Goal: Information Seeking & Learning: Learn about a topic

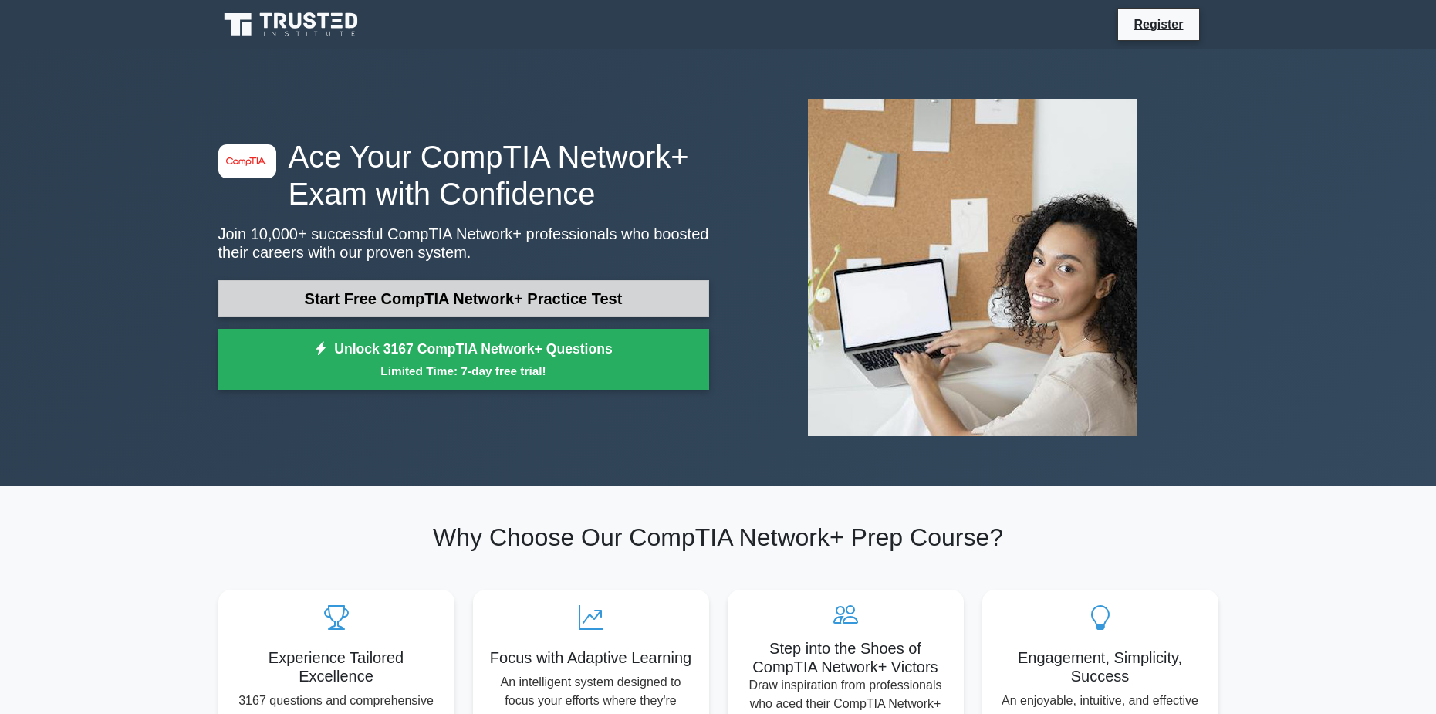
click at [483, 305] on link "Start Free CompTIA Network+ Practice Test" at bounding box center [463, 298] width 491 height 37
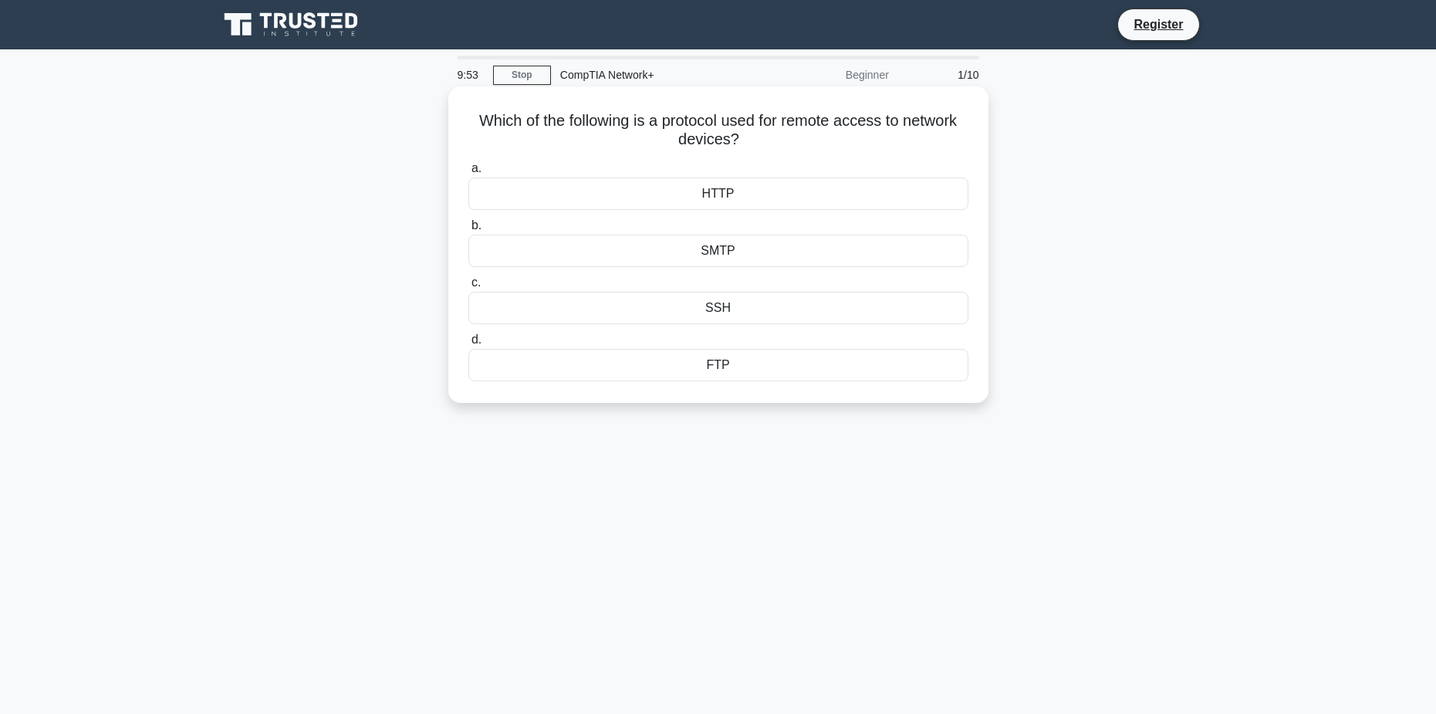
click at [753, 312] on div "SSH" at bounding box center [718, 308] width 500 height 32
click at [468, 288] on input "c. SSH" at bounding box center [468, 283] width 0 height 10
click at [757, 192] on div "Protocol analysis" at bounding box center [718, 193] width 500 height 32
click at [468, 174] on input "a. Protocol analysis" at bounding box center [468, 169] width 0 height 10
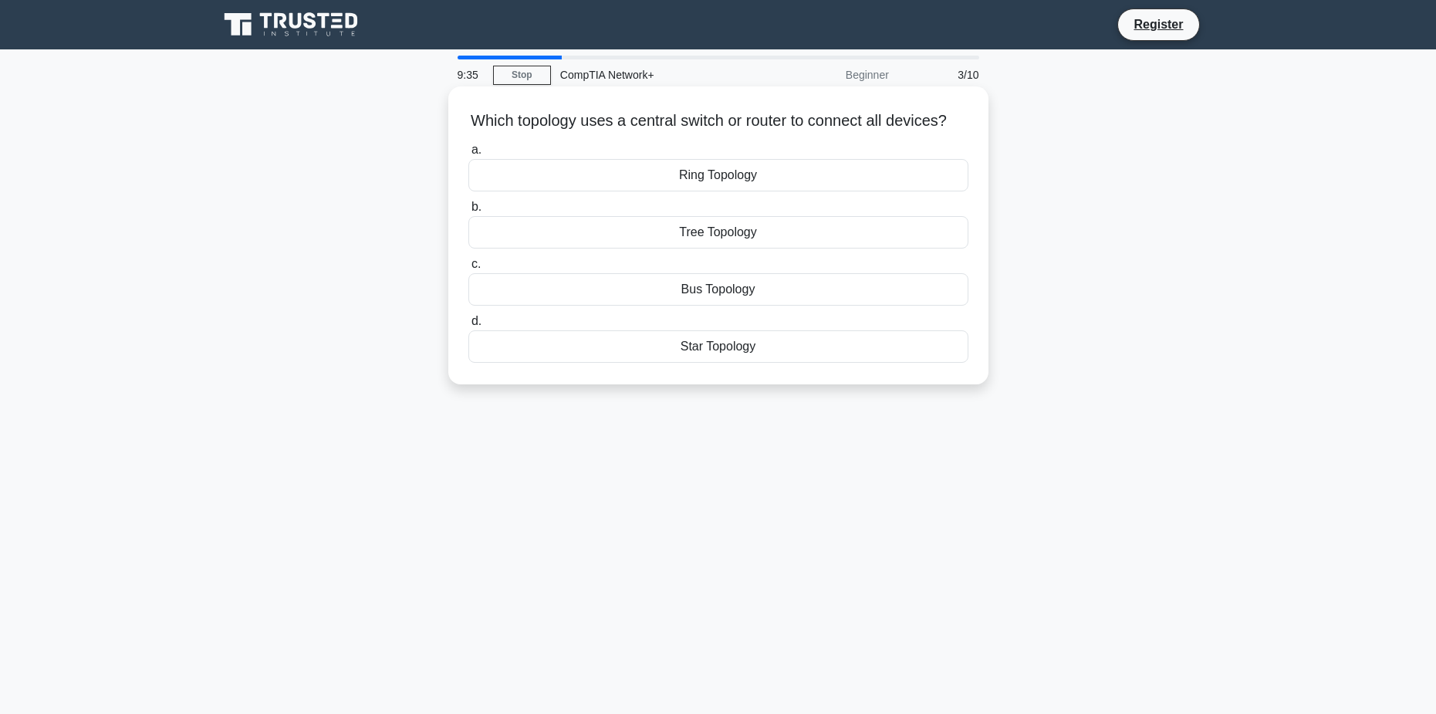
click at [728, 363] on div "Star Topology" at bounding box center [718, 346] width 500 height 32
click at [468, 326] on input "d. Star Topology" at bounding box center [468, 321] width 0 height 10
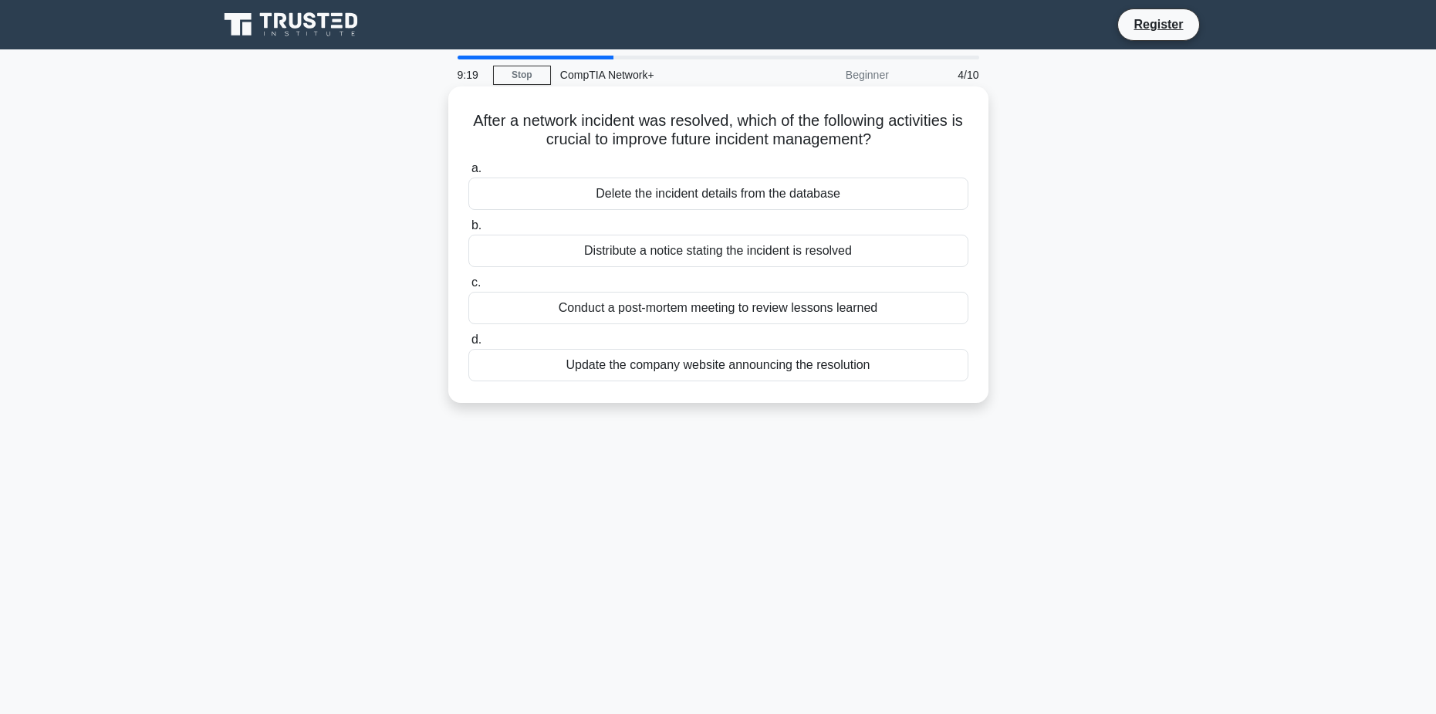
click at [749, 311] on div "Conduct a post-mortem meeting to review lessons learned" at bounding box center [718, 308] width 500 height 32
click at [468, 288] on input "c. Conduct a post-mortem meeting to review lessons learned" at bounding box center [468, 283] width 0 height 10
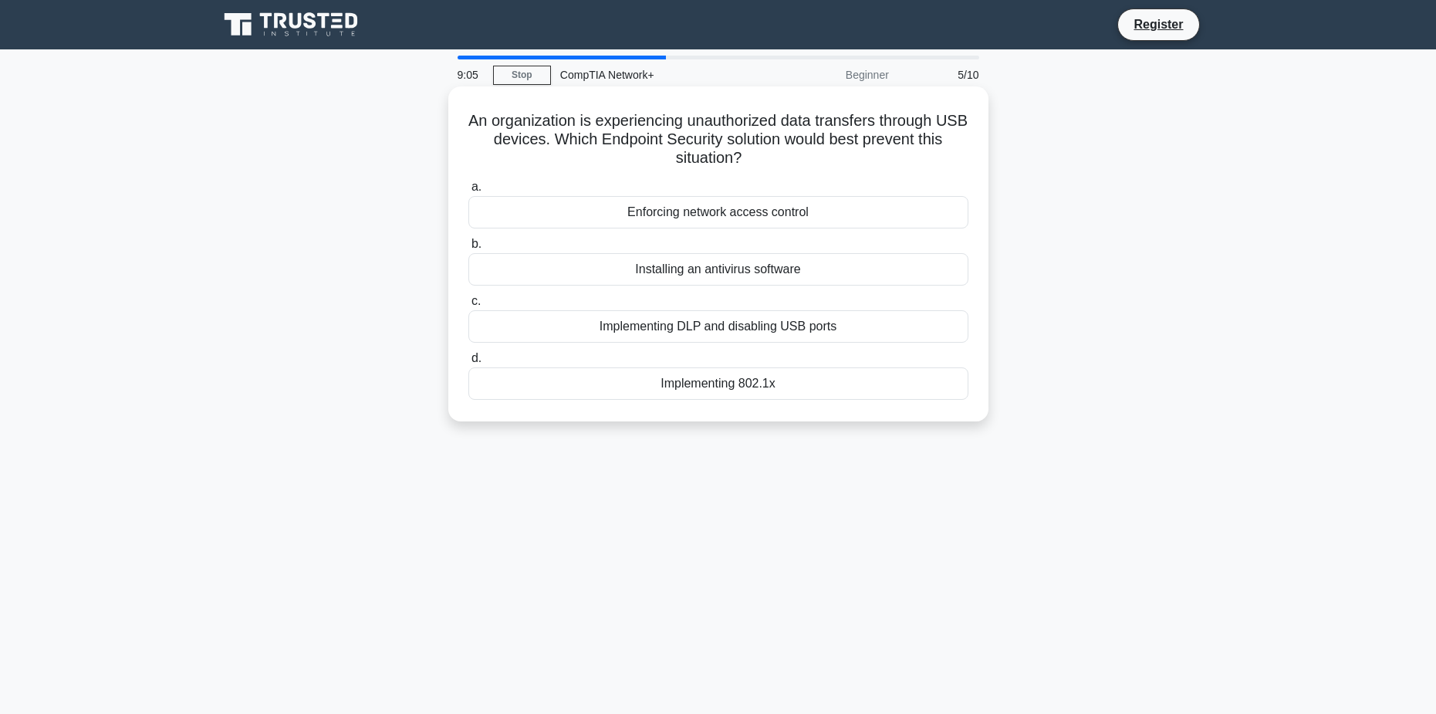
click at [780, 322] on div "Implementing DLP and disabling USB ports" at bounding box center [718, 326] width 500 height 32
click at [468, 306] on input "c. Implementing DLP and disabling USB ports" at bounding box center [468, 301] width 0 height 10
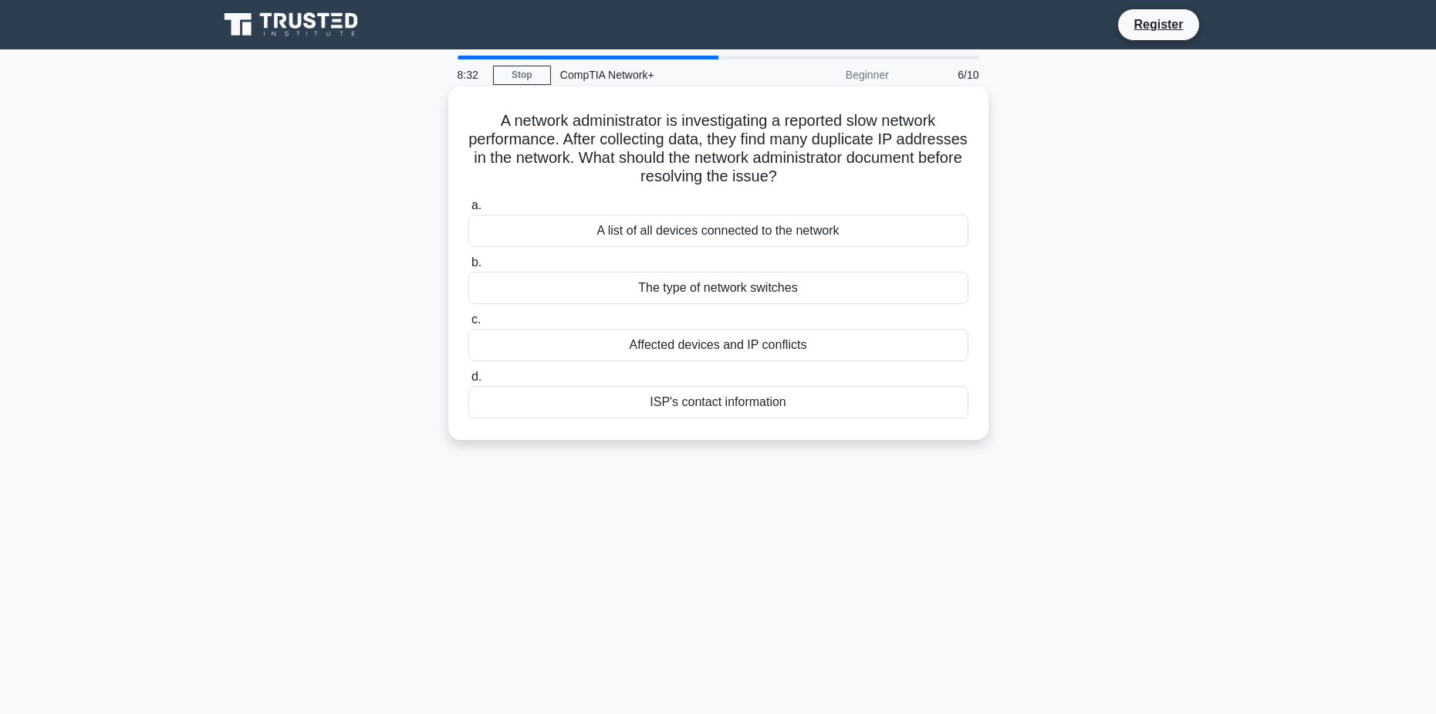
click at [768, 225] on div "A list of all devices connected to the network" at bounding box center [718, 230] width 500 height 32
click at [468, 211] on input "a. A list of all devices connected to the network" at bounding box center [468, 206] width 0 height 10
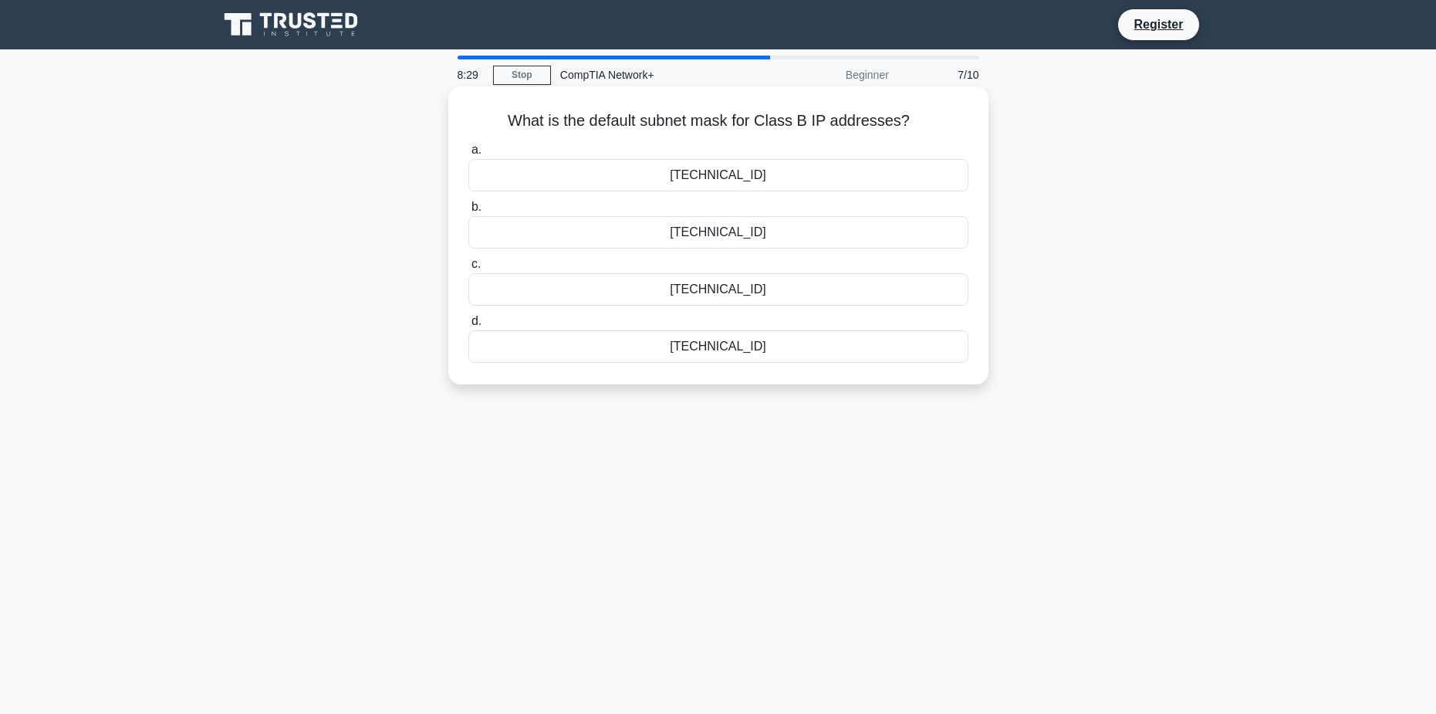
click at [747, 348] on div "255.255.255.0" at bounding box center [718, 346] width 500 height 32
click at [468, 326] on input "d. 255.255.255.0" at bounding box center [468, 321] width 0 height 10
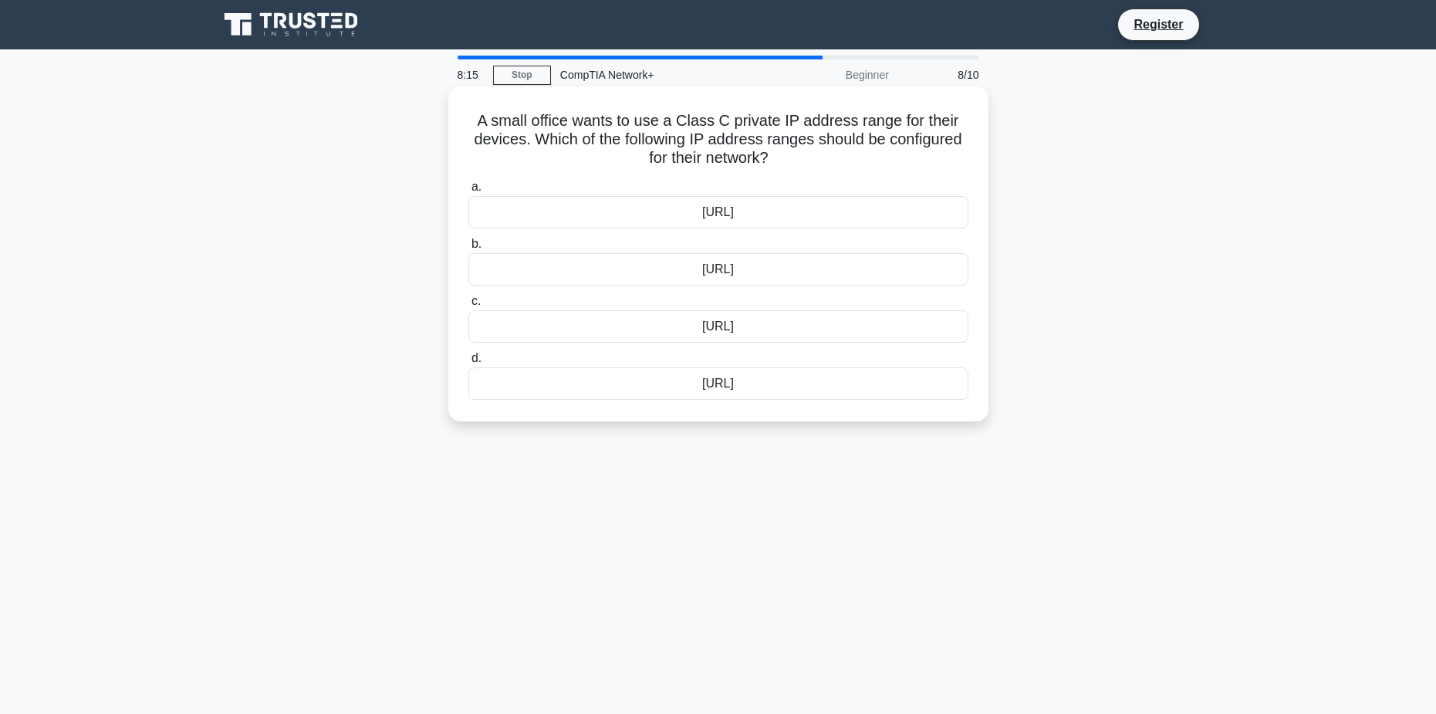
click at [731, 273] on div "192.168.0.0/16" at bounding box center [718, 269] width 500 height 32
click at [468, 249] on input "b. 192.168.0.0/16" at bounding box center [468, 244] width 0 height 10
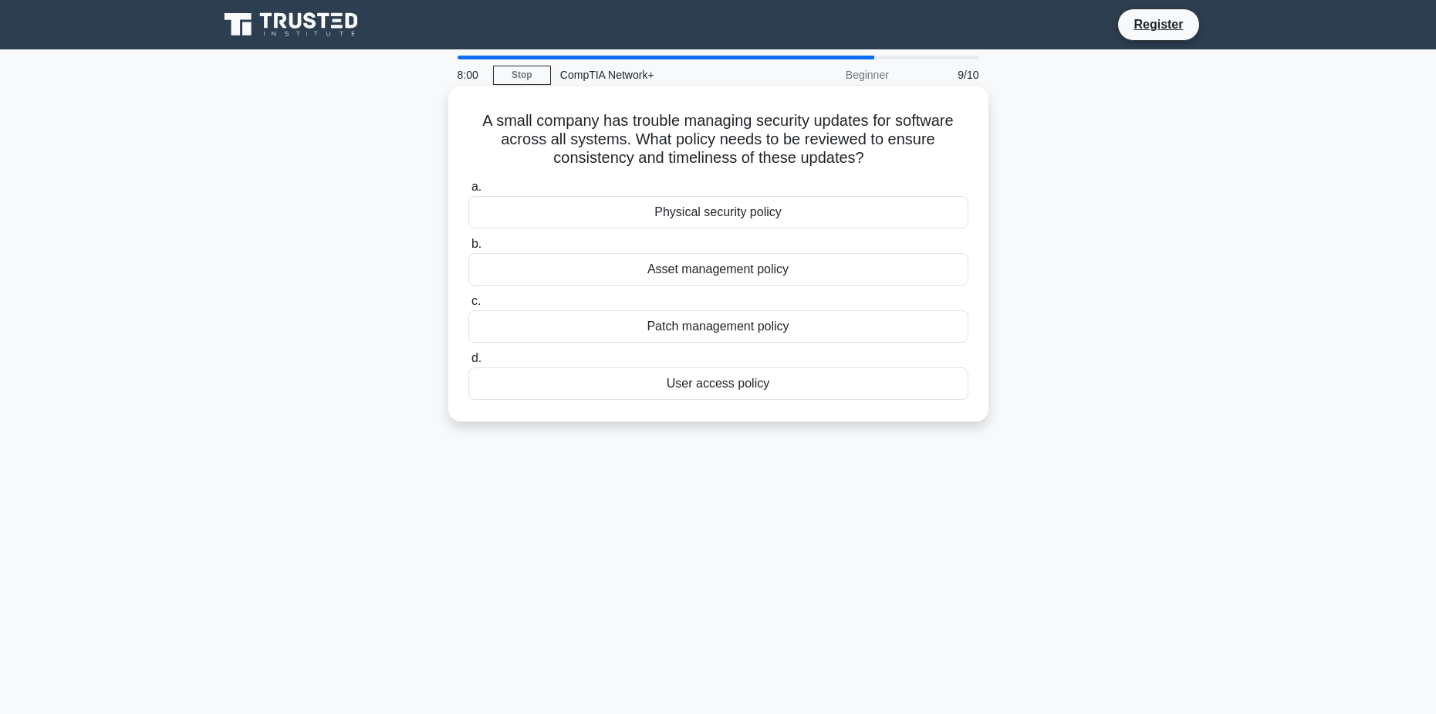
click at [724, 322] on div "Patch management policy" at bounding box center [718, 326] width 500 height 32
click at [468, 306] on input "c. Patch management policy" at bounding box center [468, 301] width 0 height 10
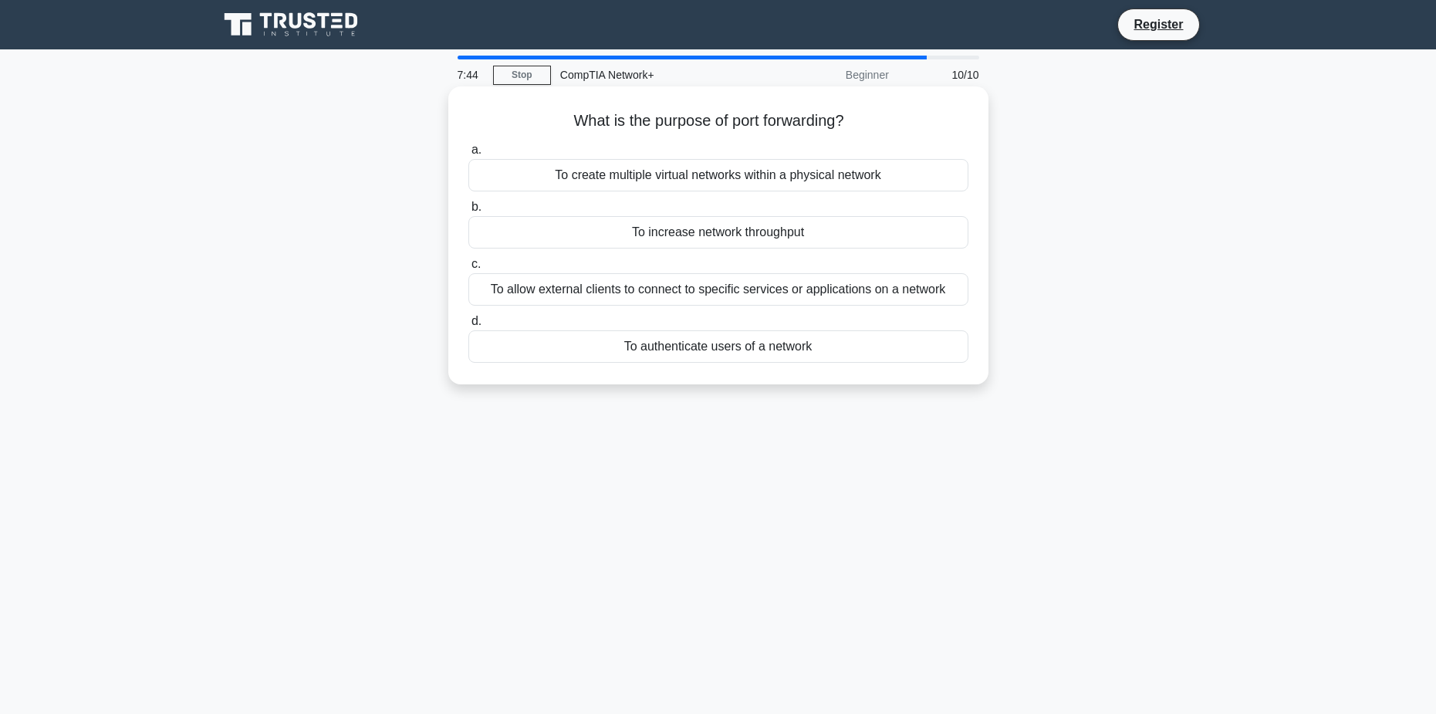
click at [766, 239] on div "To increase network throughput" at bounding box center [718, 232] width 500 height 32
click at [468, 212] on input "b. To increase network throughput" at bounding box center [468, 207] width 0 height 10
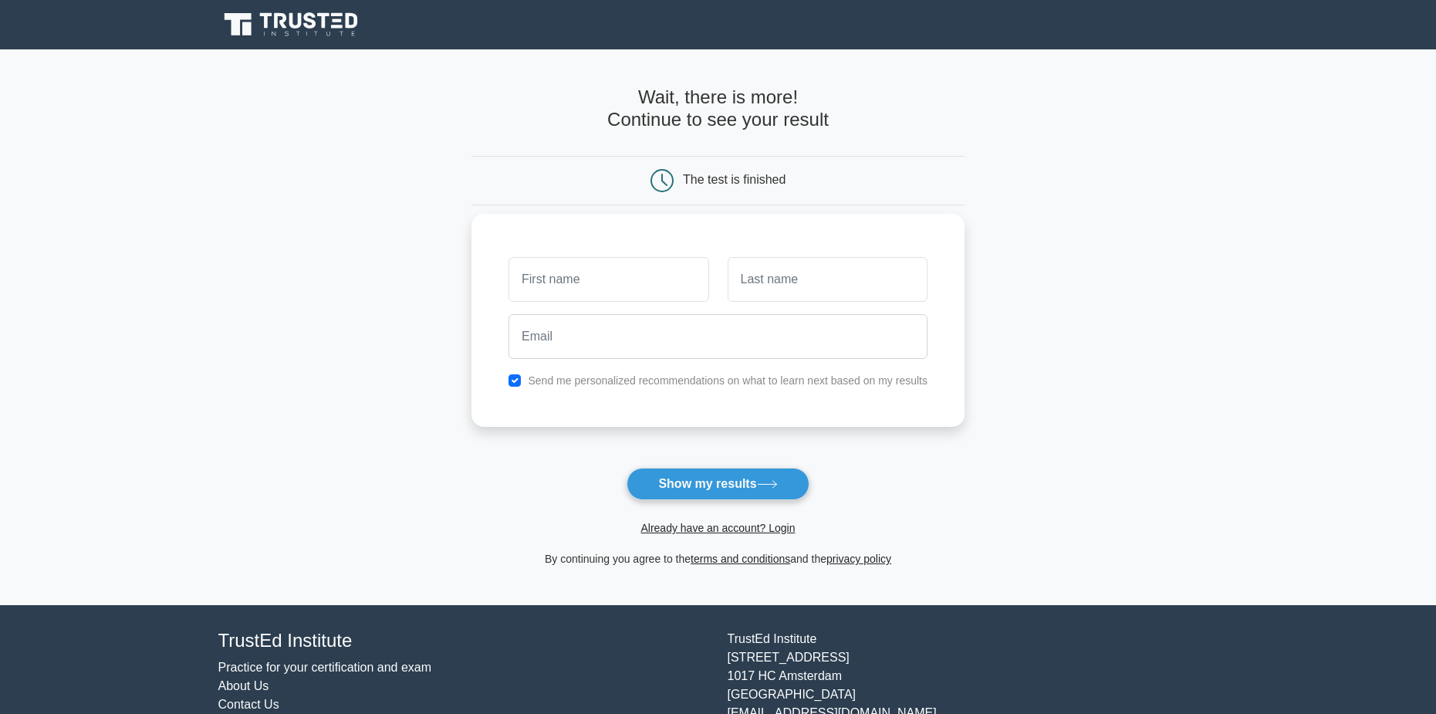
click at [660, 277] on input "text" at bounding box center [608, 279] width 200 height 45
type input "Davney"
click at [797, 281] on input "text" at bounding box center [827, 279] width 200 height 45
type input "de Camps Gaari"
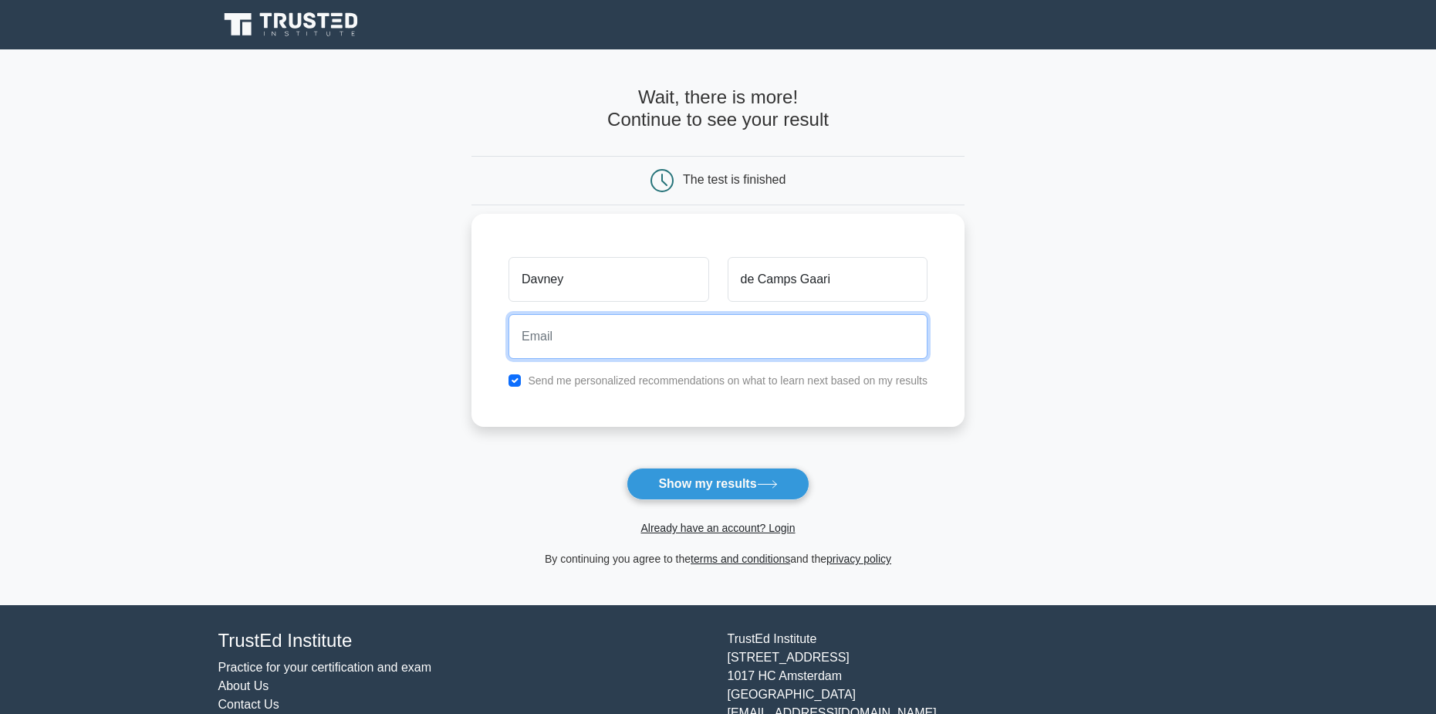
click at [802, 345] on input "email" at bounding box center [717, 336] width 419 height 45
type input "davneydecamps@gmail.com"
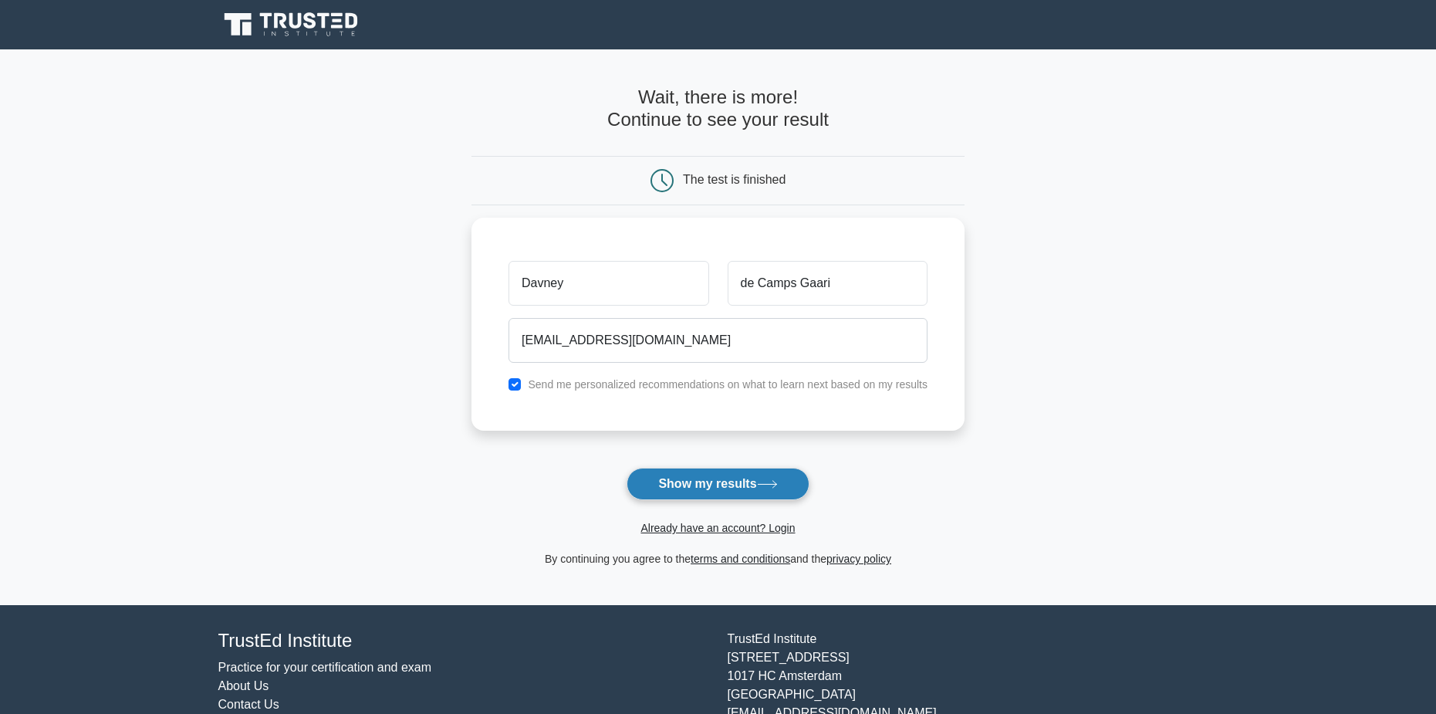
click at [729, 493] on button "Show my results" at bounding box center [717, 483] width 182 height 32
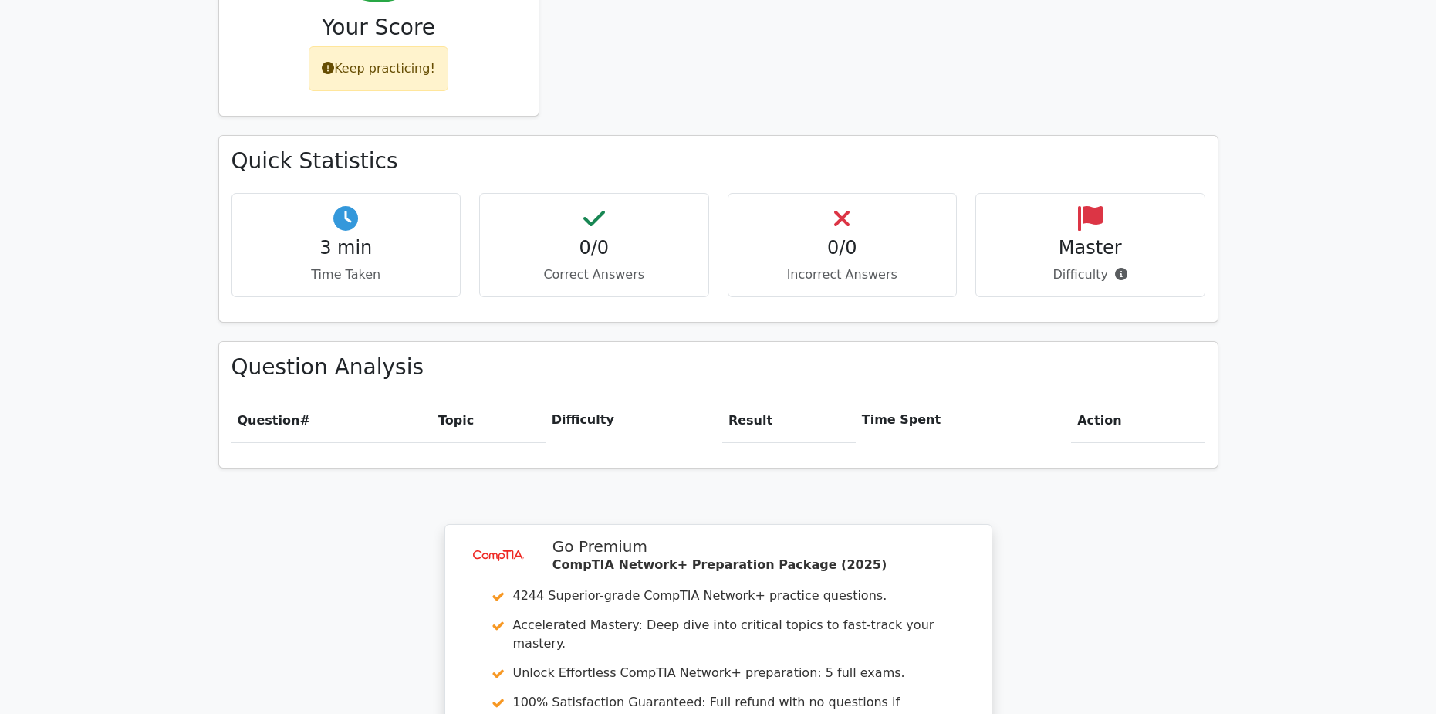
scroll to position [386, 0]
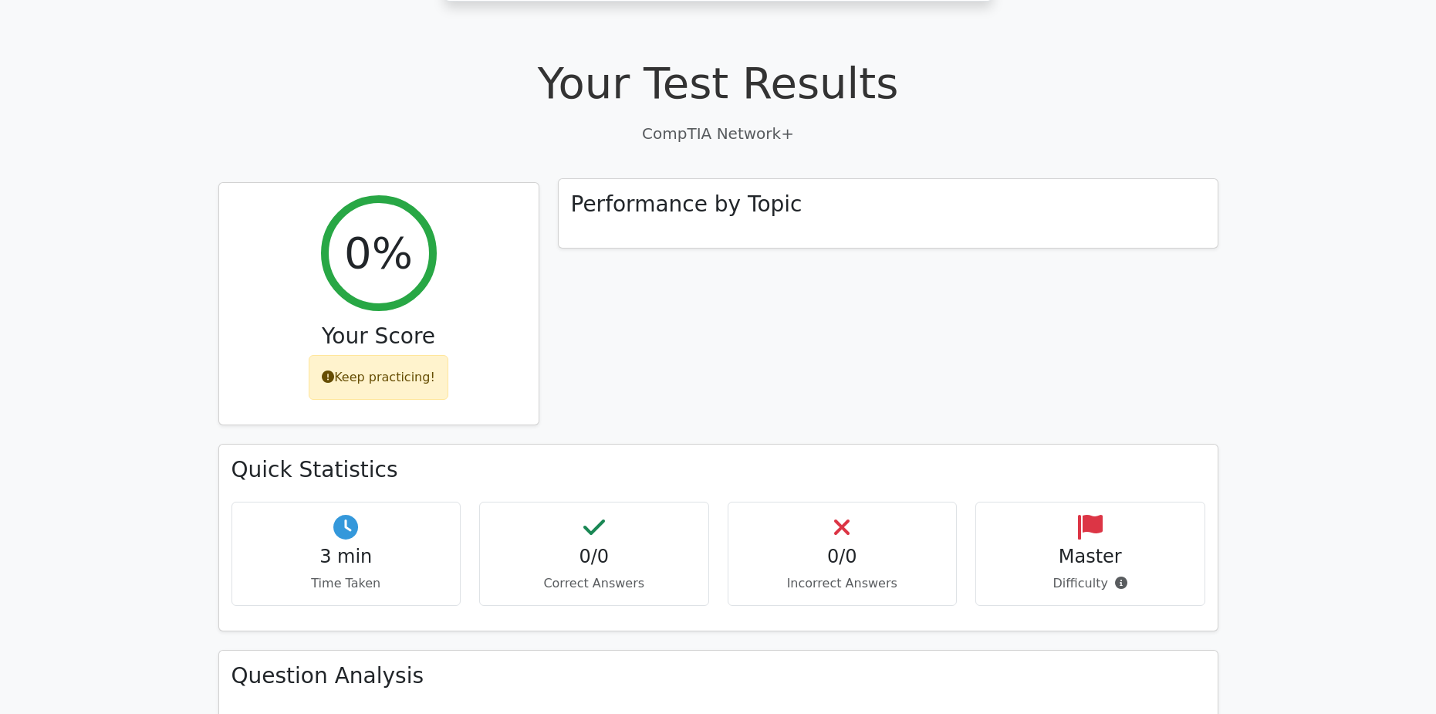
click at [726, 191] on h3 "Performance by Topic" at bounding box center [686, 204] width 231 height 26
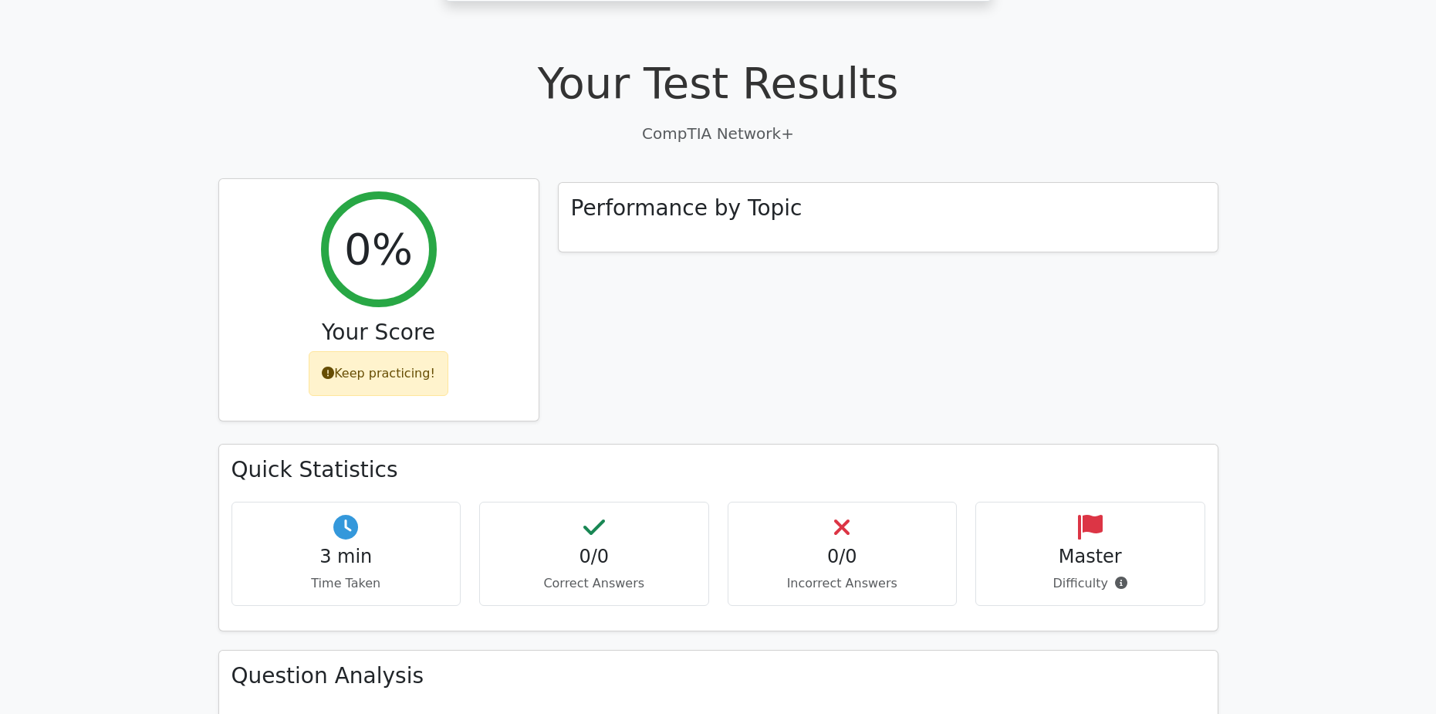
click at [348, 319] on h3 "Your Score" at bounding box center [378, 332] width 295 height 26
click at [416, 227] on div "0%" at bounding box center [379, 249] width 116 height 116
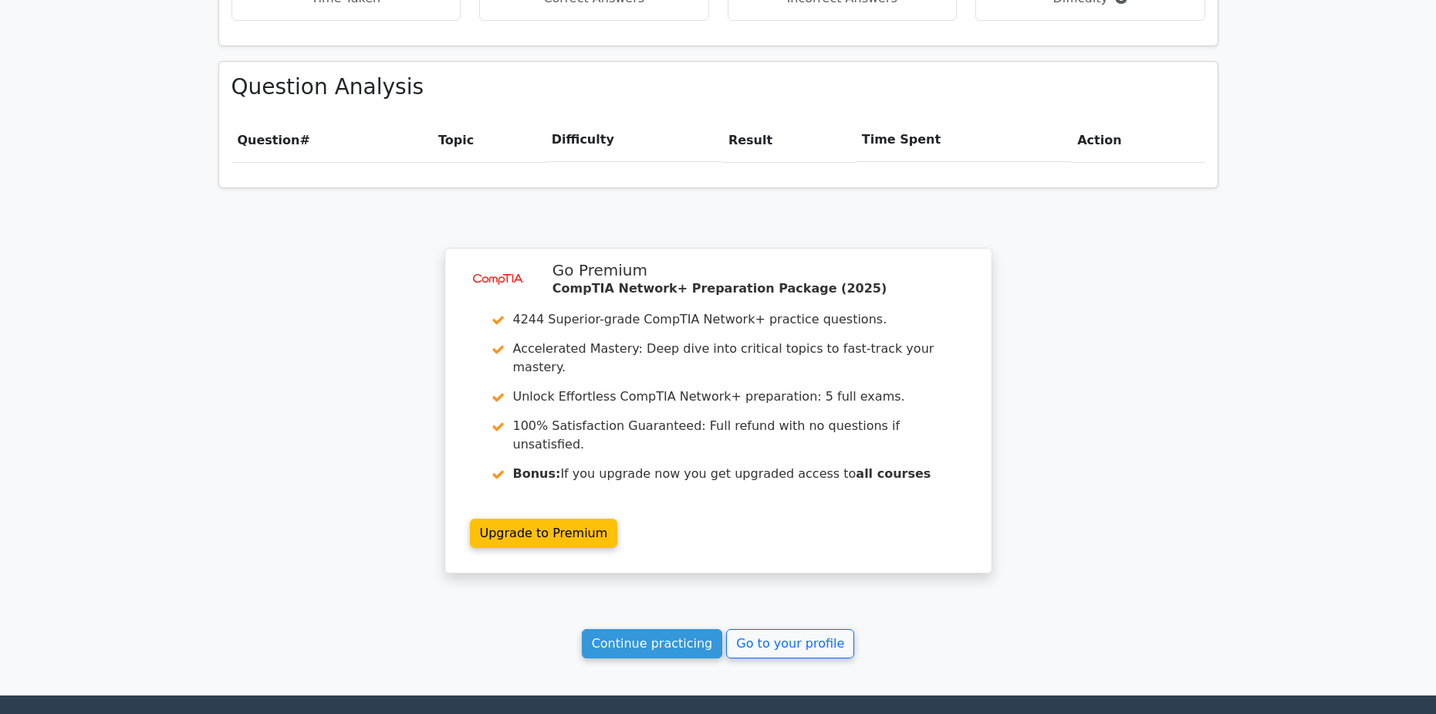
scroll to position [1003, 0]
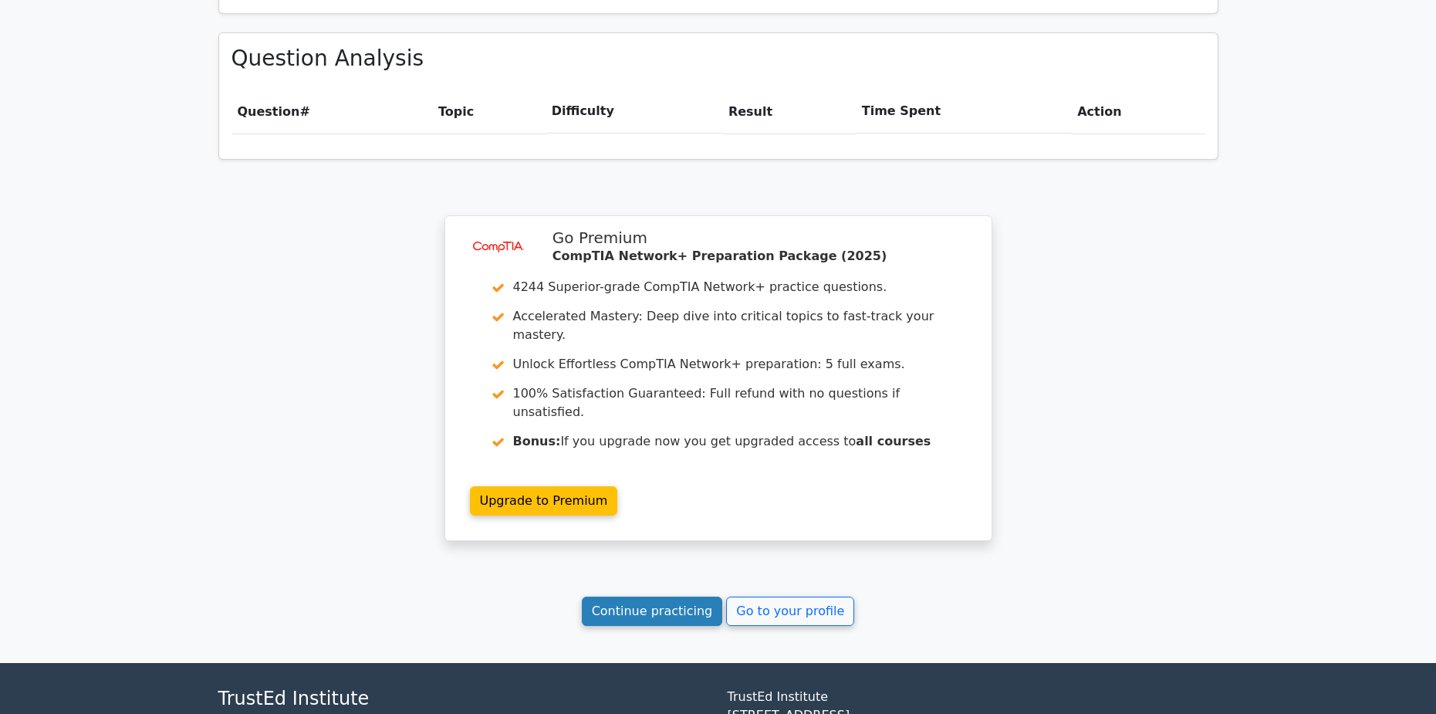
click at [691, 596] on link "Continue practicing" at bounding box center [652, 610] width 141 height 29
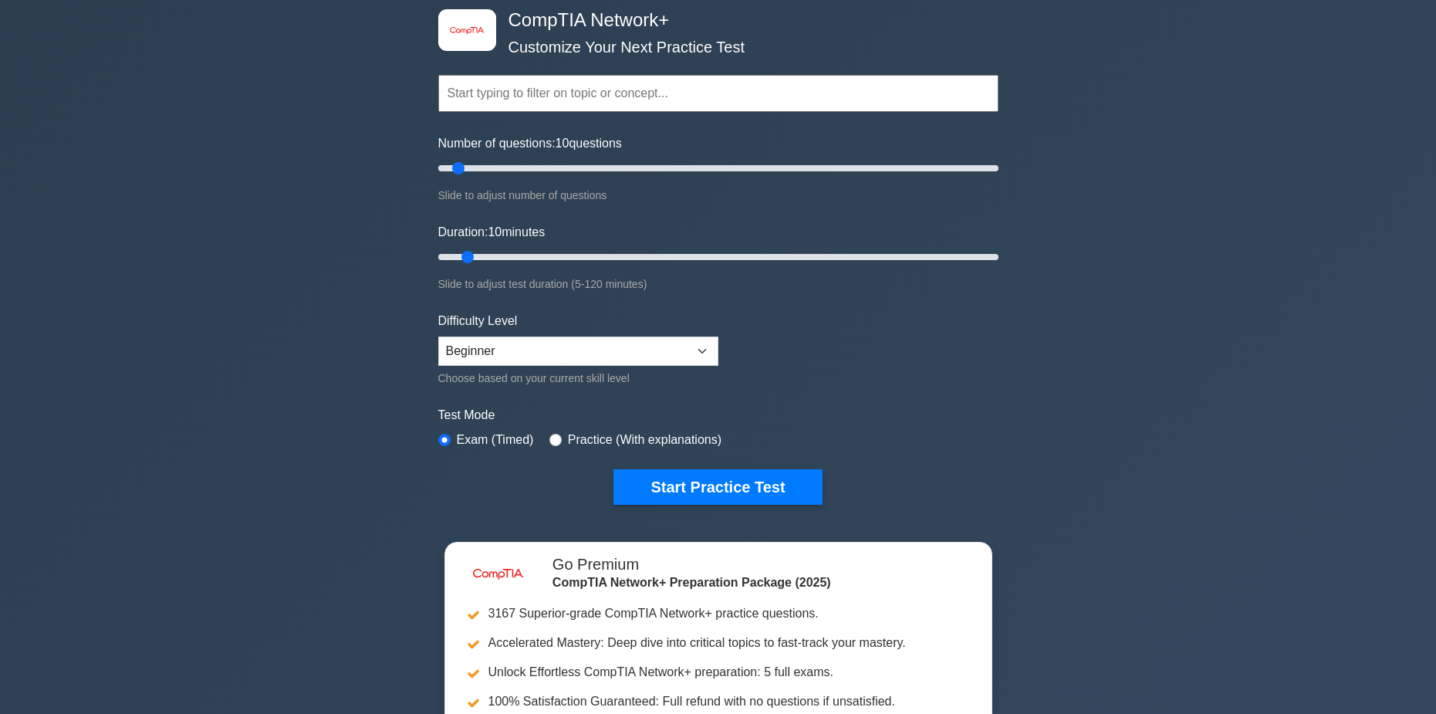
scroll to position [154, 0]
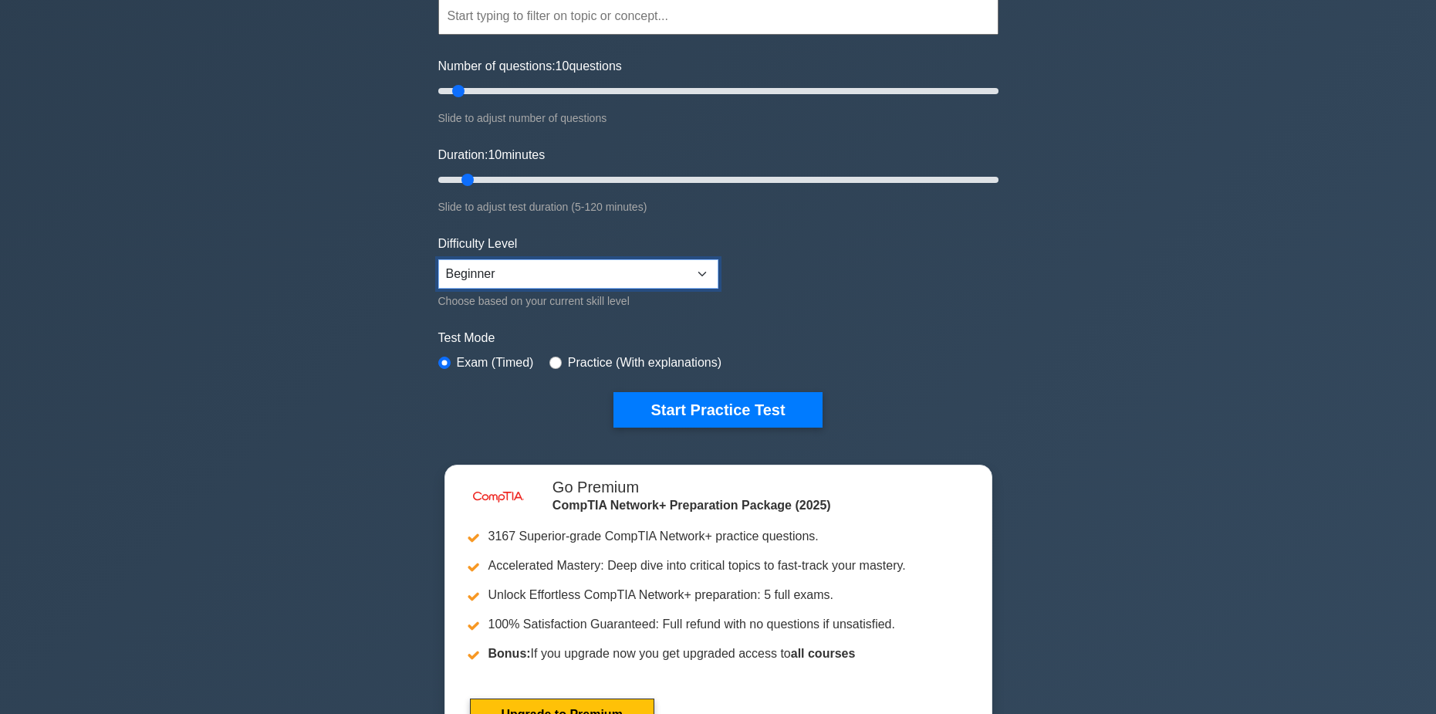
click at [662, 268] on select "Beginner Intermediate Expert" at bounding box center [578, 273] width 280 height 29
select select "expert"
click at [438, 259] on select "Beginner Intermediate Expert" at bounding box center [578, 273] width 280 height 29
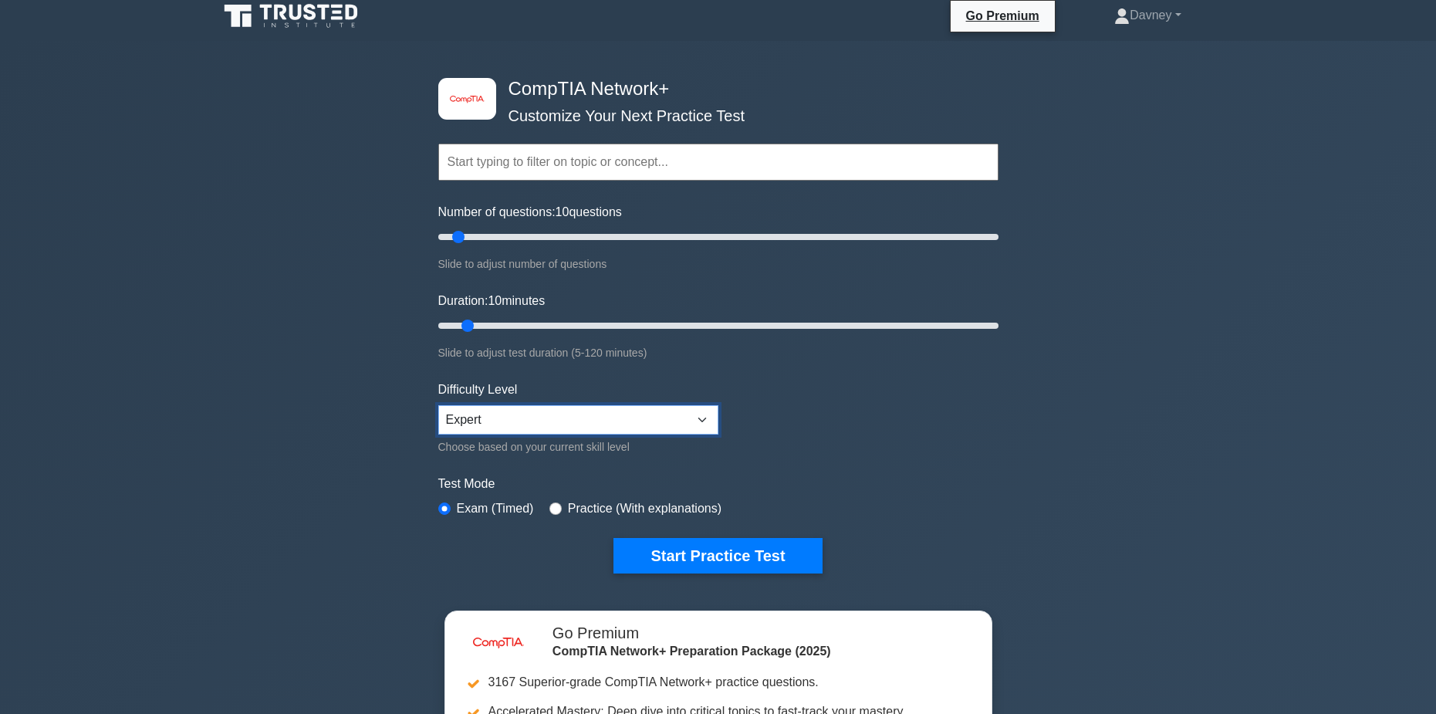
scroll to position [0, 0]
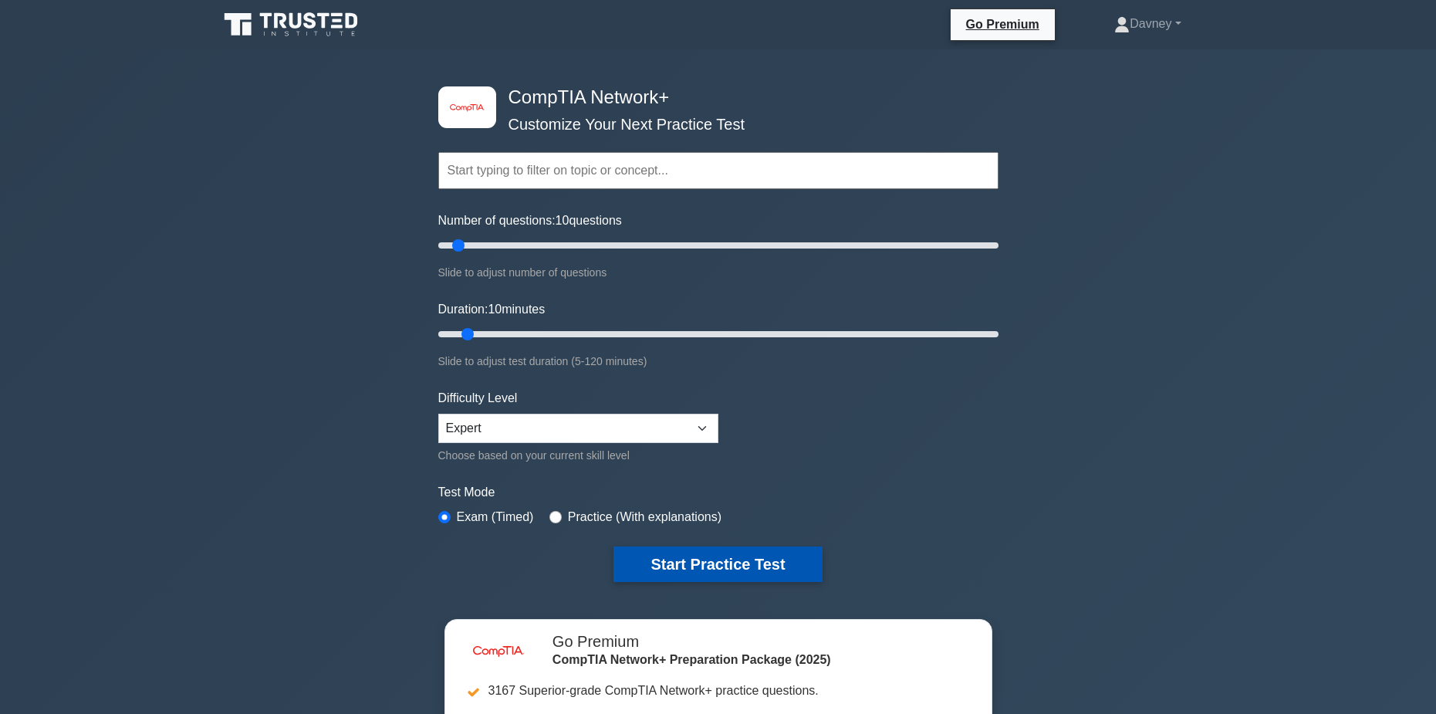
click at [690, 552] on button "Start Practice Test" at bounding box center [717, 563] width 208 height 35
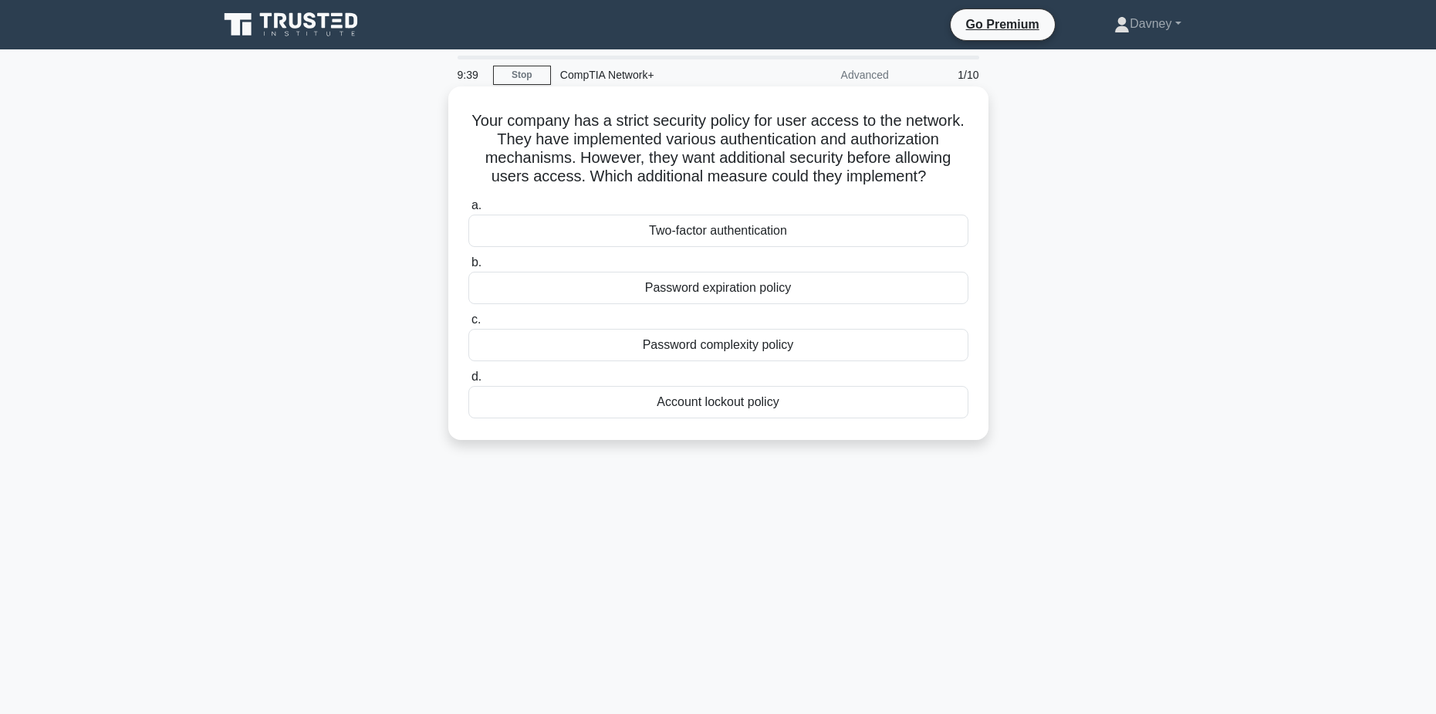
click at [755, 293] on div "Password expiration policy" at bounding box center [718, 288] width 500 height 32
click at [468, 268] on input "b. Password expiration policy" at bounding box center [468, 263] width 0 height 10
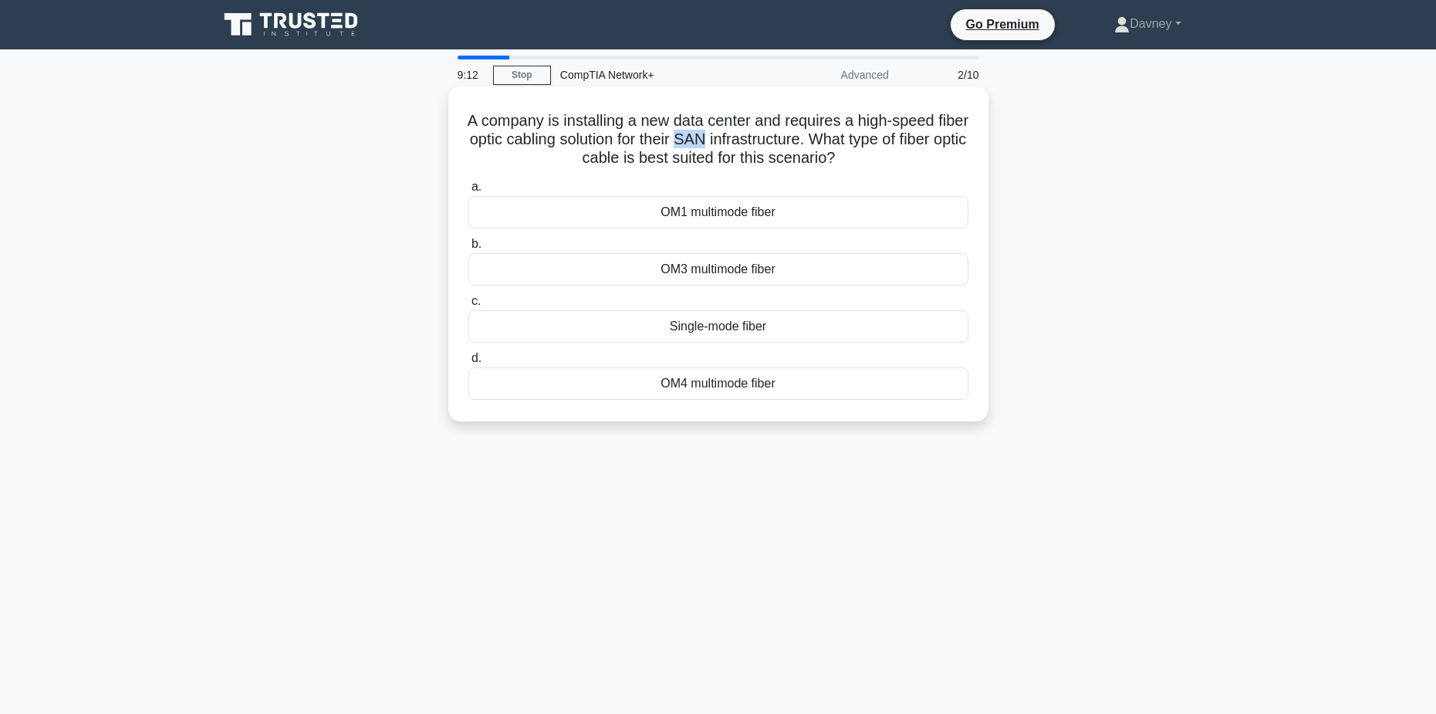
drag, startPoint x: 759, startPoint y: 137, endPoint x: 734, endPoint y: 137, distance: 24.7
click at [734, 137] on h5 "A company is installing a new data center and requires a high-speed fiber optic…" at bounding box center [718, 139] width 503 height 57
click at [759, 209] on div "OM1 multimode fiber" at bounding box center [718, 212] width 500 height 32
click at [468, 192] on input "a. OM1 multimode fiber" at bounding box center [468, 187] width 0 height 10
click at [757, 221] on div "Switch to a more efficient network topology" at bounding box center [718, 212] width 500 height 32
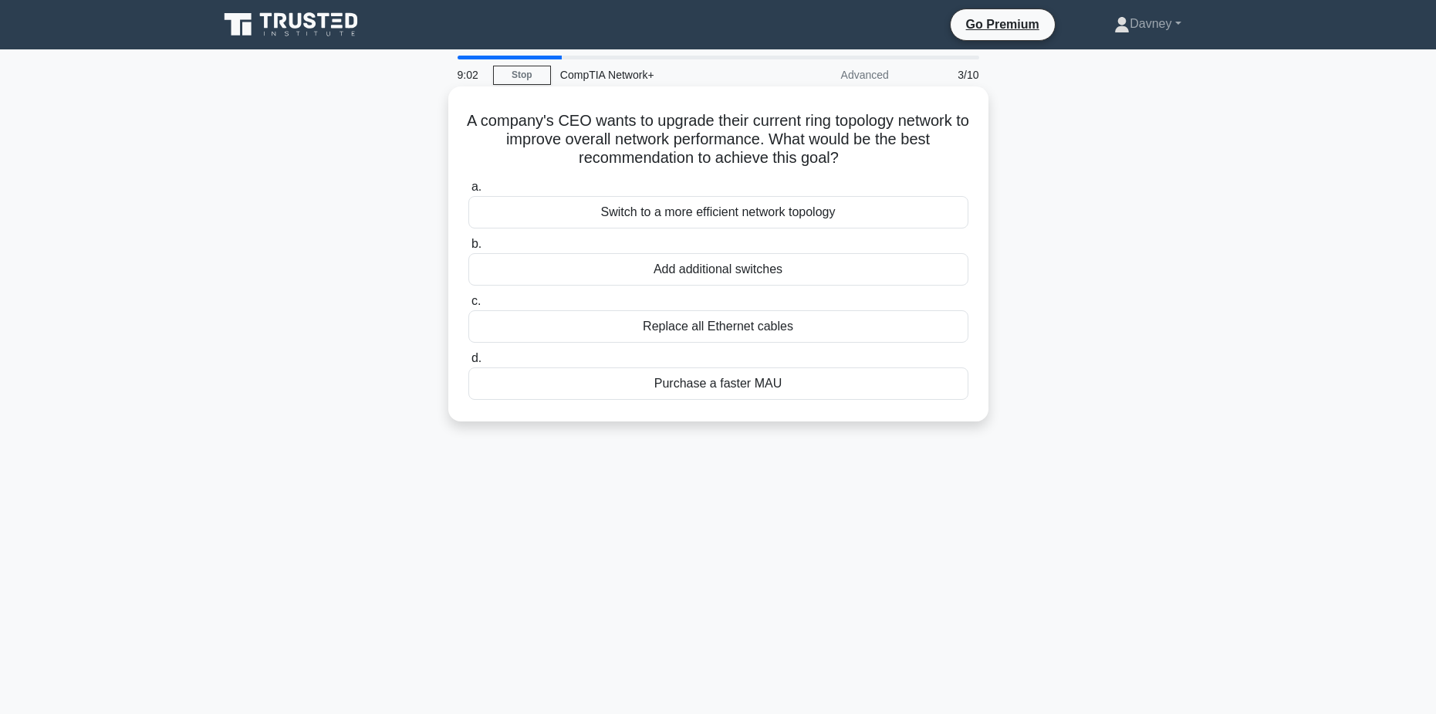
click at [468, 192] on input "a. Switch to a more efficient network topology" at bounding box center [468, 187] width 0 height 10
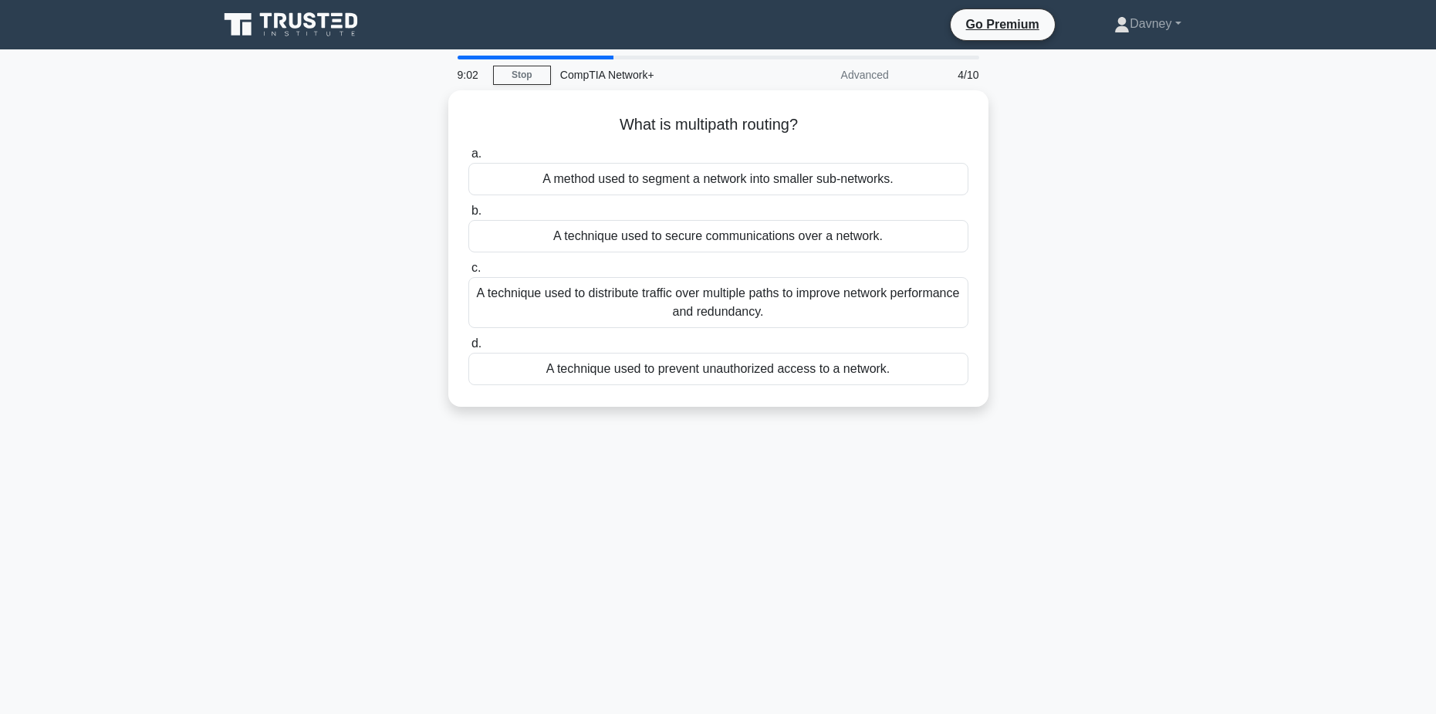
click at [757, 221] on div "A technique used to secure communications over a network." at bounding box center [718, 236] width 500 height 32
click at [468, 216] on input "b. A technique used to secure communications over a network." at bounding box center [468, 211] width 0 height 10
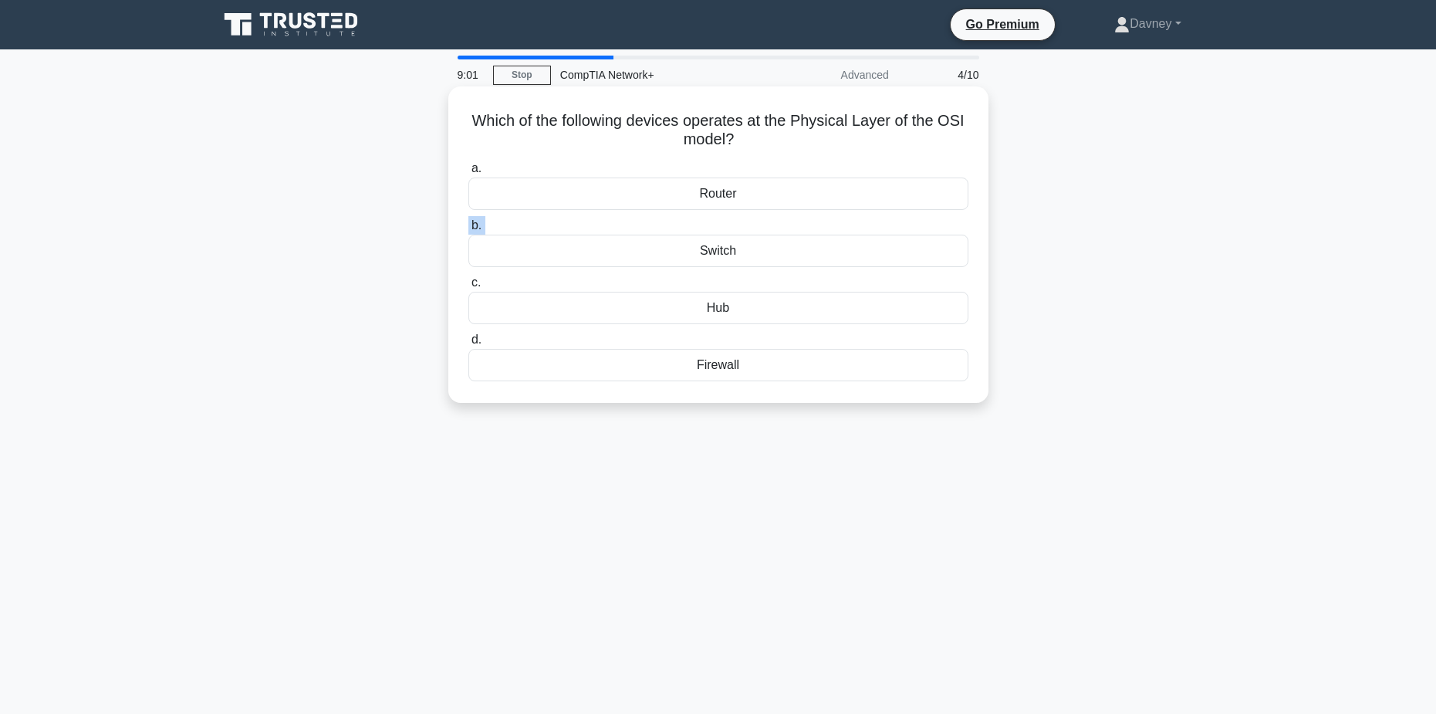
click at [757, 221] on label "b. Switch" at bounding box center [718, 241] width 500 height 51
click at [468, 221] on input "b. Switch" at bounding box center [468, 226] width 0 height 10
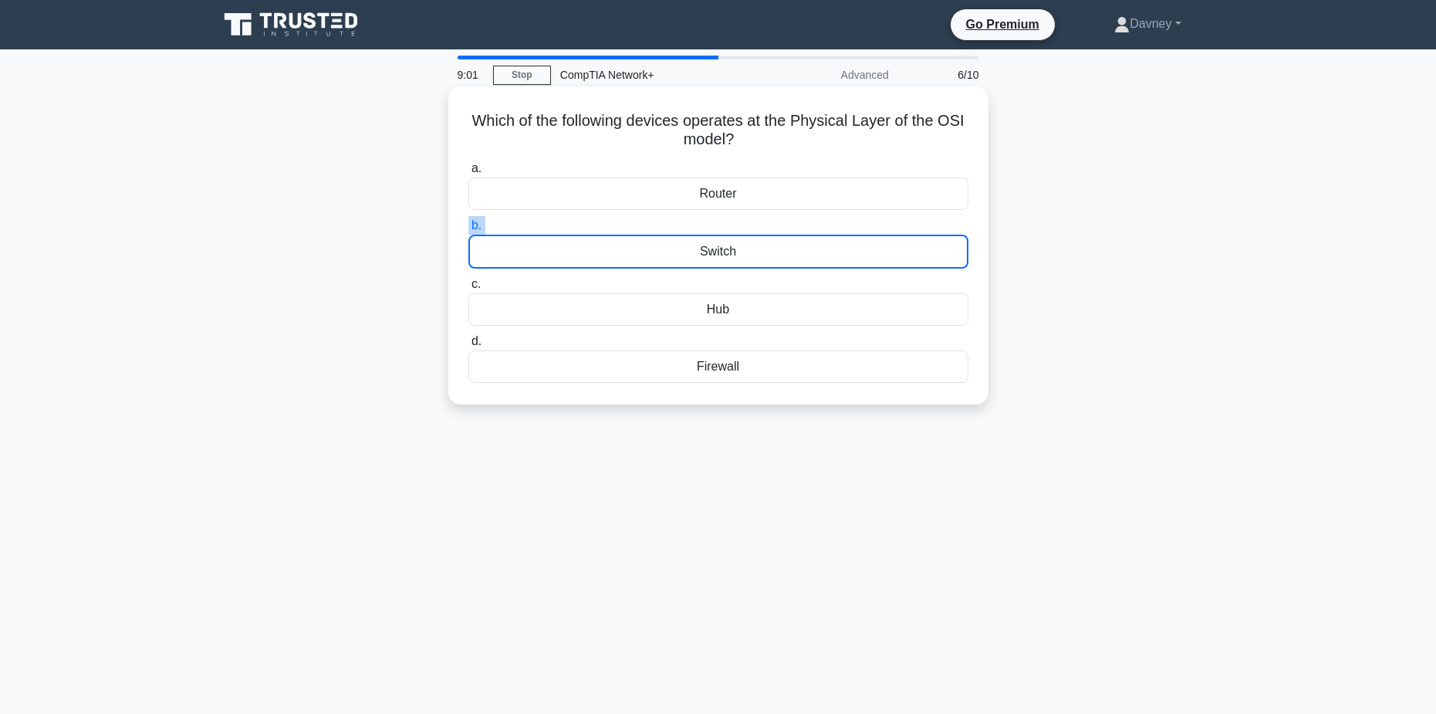
click at [757, 221] on label "b. Switch" at bounding box center [718, 242] width 500 height 52
click at [468, 221] on input "b. Switch" at bounding box center [468, 226] width 0 height 10
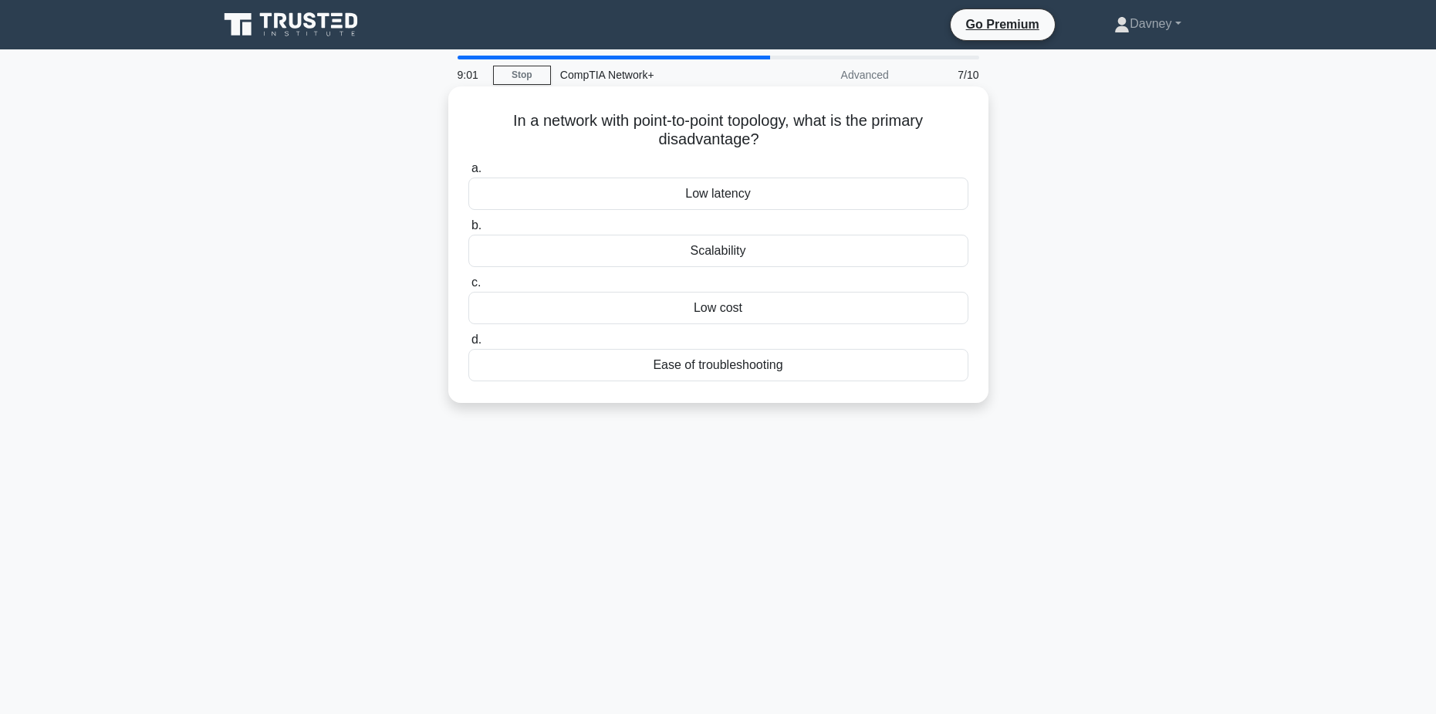
click at [760, 219] on label "b. Scalability" at bounding box center [718, 241] width 500 height 51
click at [468, 221] on input "b. Scalability" at bounding box center [468, 226] width 0 height 10
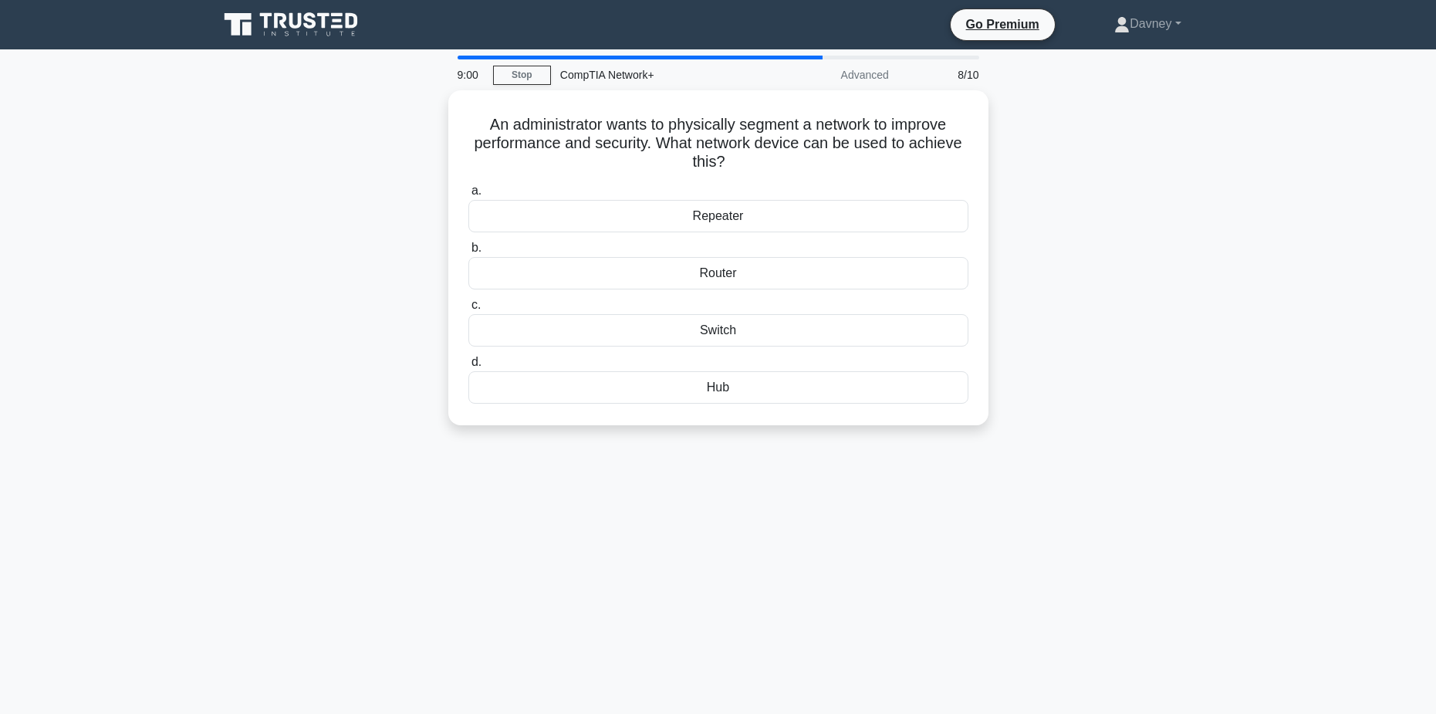
click at [760, 219] on div "Repeater" at bounding box center [718, 216] width 500 height 32
click at [468, 196] on input "a. Repeater" at bounding box center [468, 191] width 0 height 10
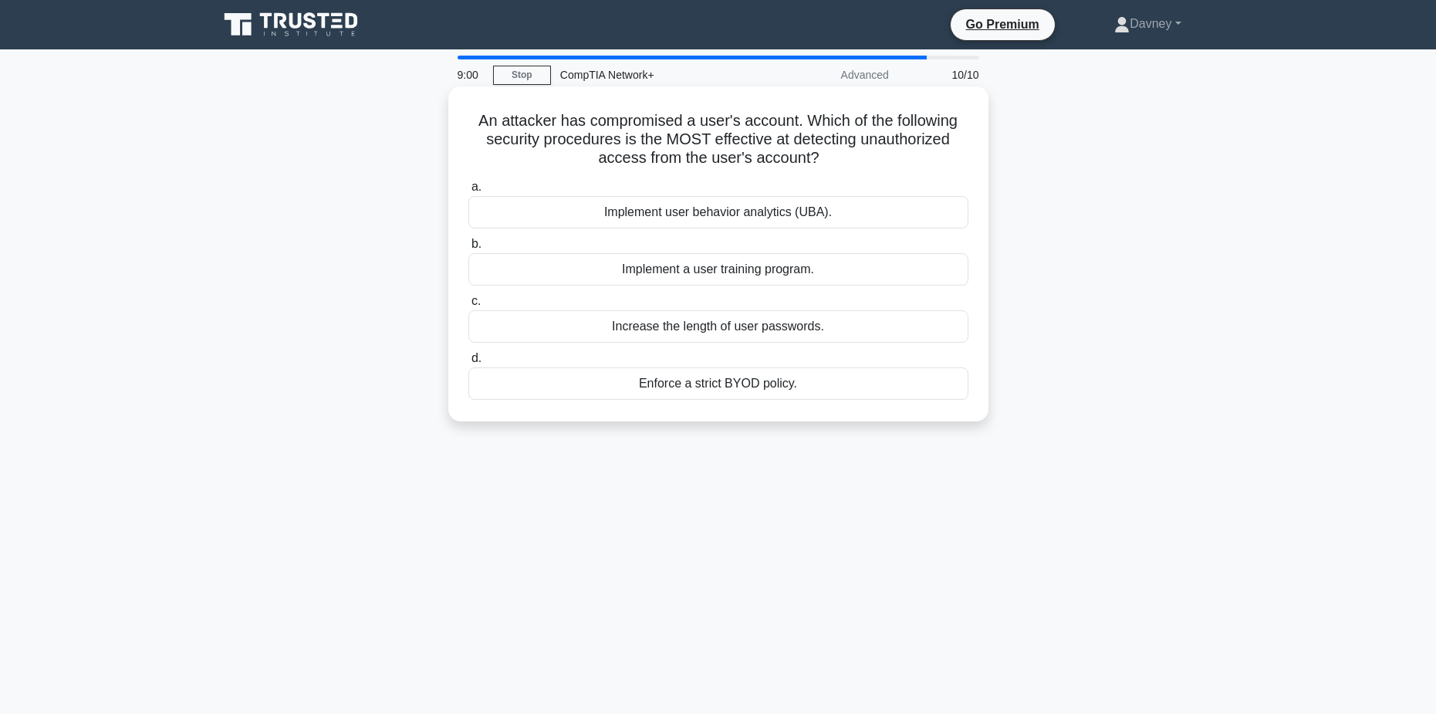
click at [760, 219] on div "Implement user behavior analytics (UBA)." at bounding box center [718, 212] width 500 height 32
click at [468, 192] on input "a. Implement user behavior analytics (UBA)." at bounding box center [468, 187] width 0 height 10
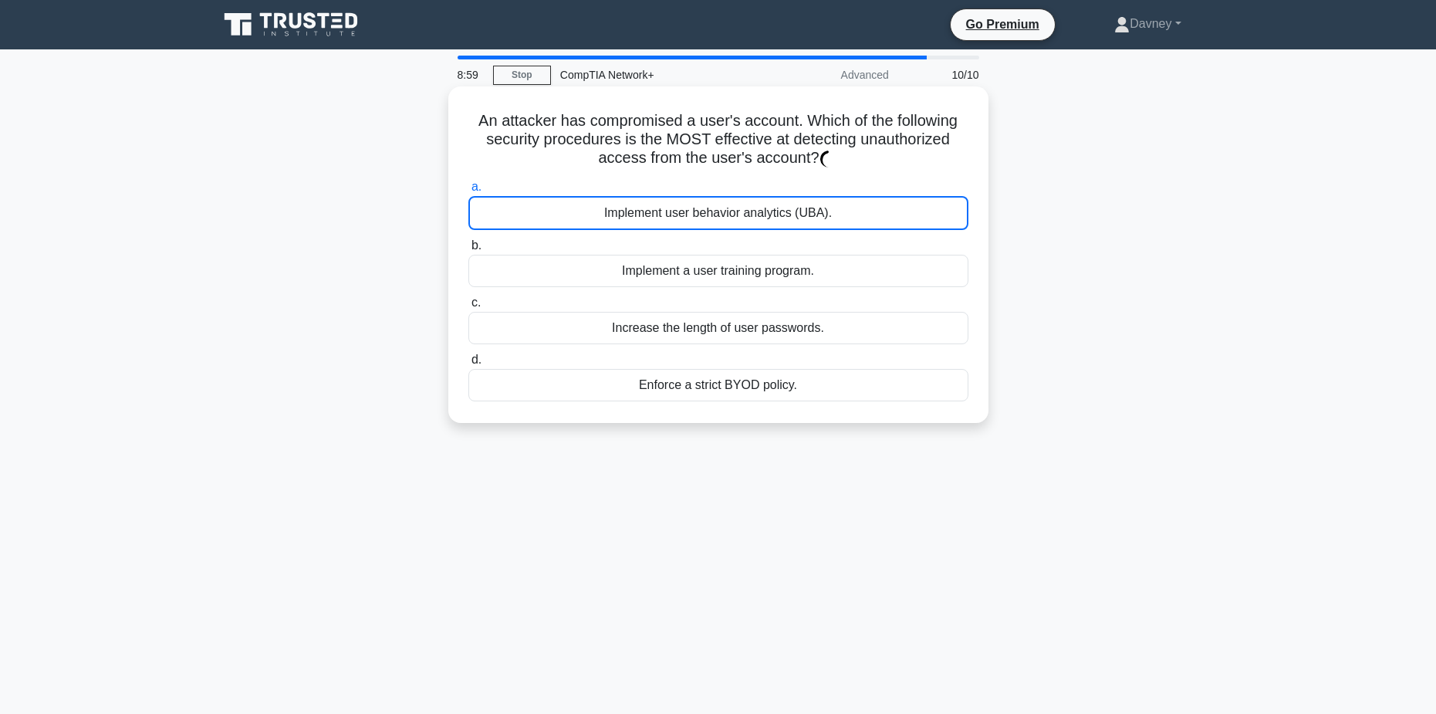
click at [760, 219] on div "Implement user behavior analytics (UBA)." at bounding box center [718, 213] width 500 height 34
click at [468, 192] on input "a. Implement user behavior analytics (UBA)." at bounding box center [468, 187] width 0 height 10
click at [760, 219] on div "Implement user behavior analytics (UBA)." at bounding box center [718, 213] width 500 height 34
click at [468, 192] on input "a. Implement user behavior analytics (UBA)." at bounding box center [468, 187] width 0 height 10
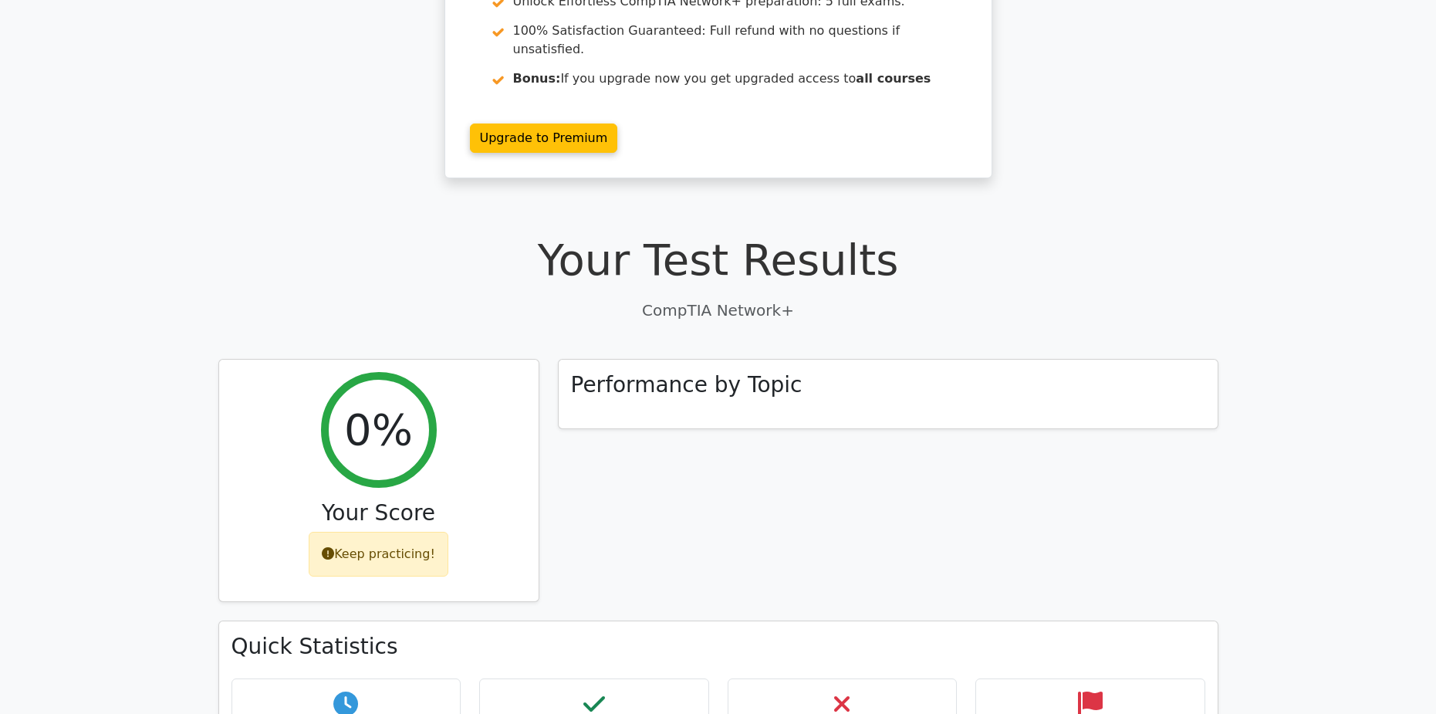
scroll to position [154, 0]
